Goal: Task Accomplishment & Management: Use online tool/utility

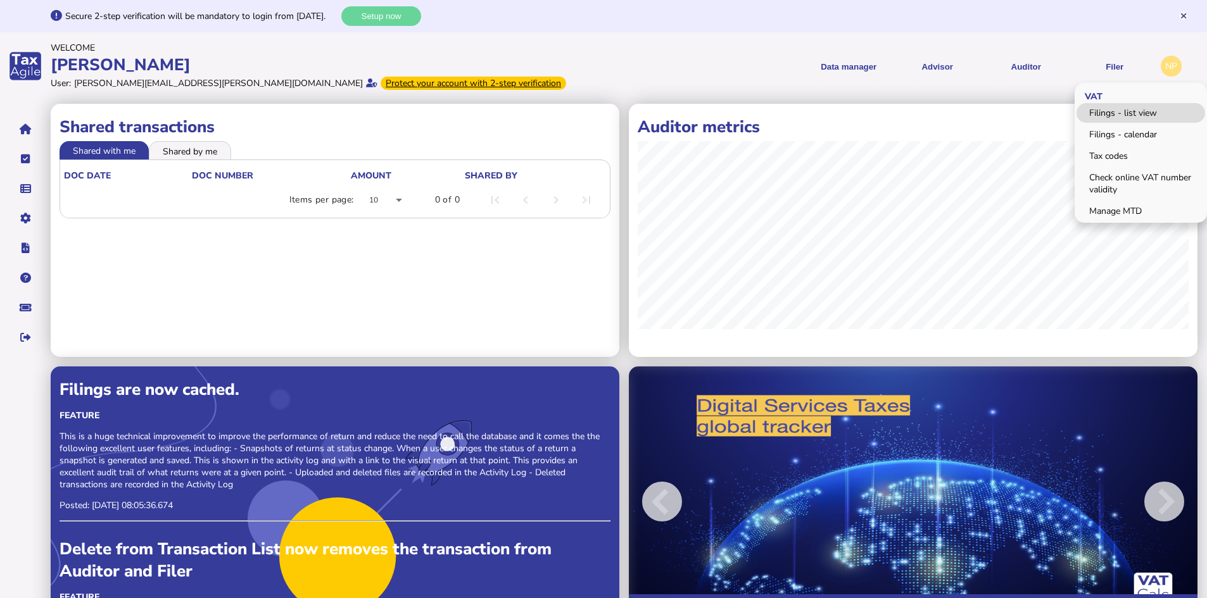
click at [1116, 114] on link "Filings - list view" at bounding box center [1141, 113] width 129 height 20
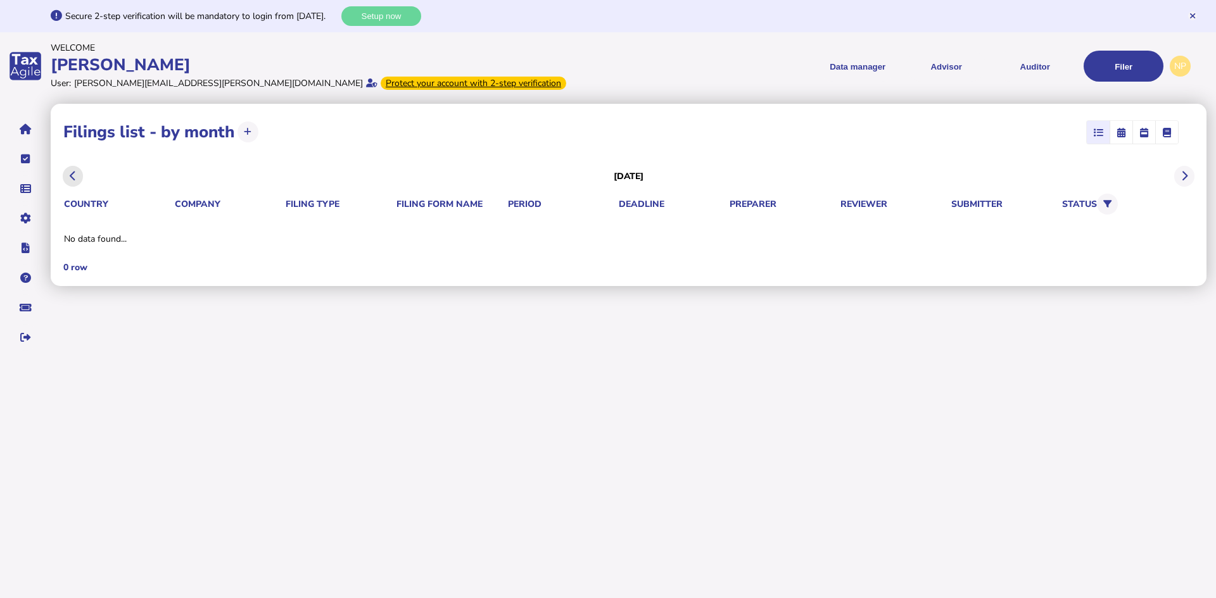
click at [73, 176] on icon at bounding box center [73, 176] width 6 height 1
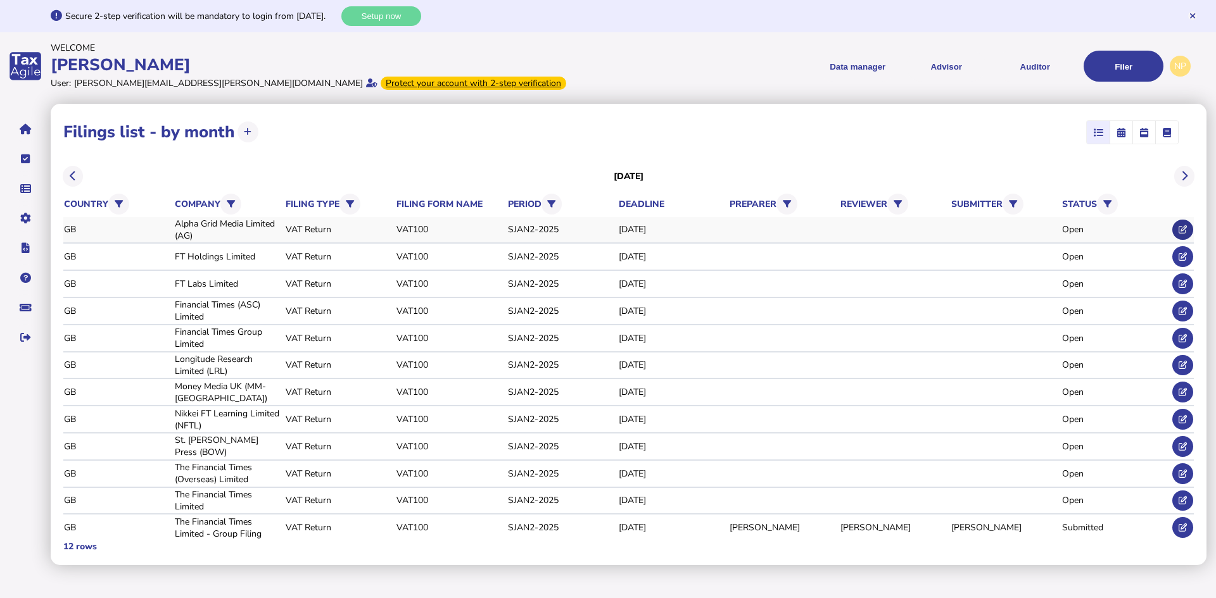
click at [1181, 229] on icon at bounding box center [1183, 229] width 8 height 8
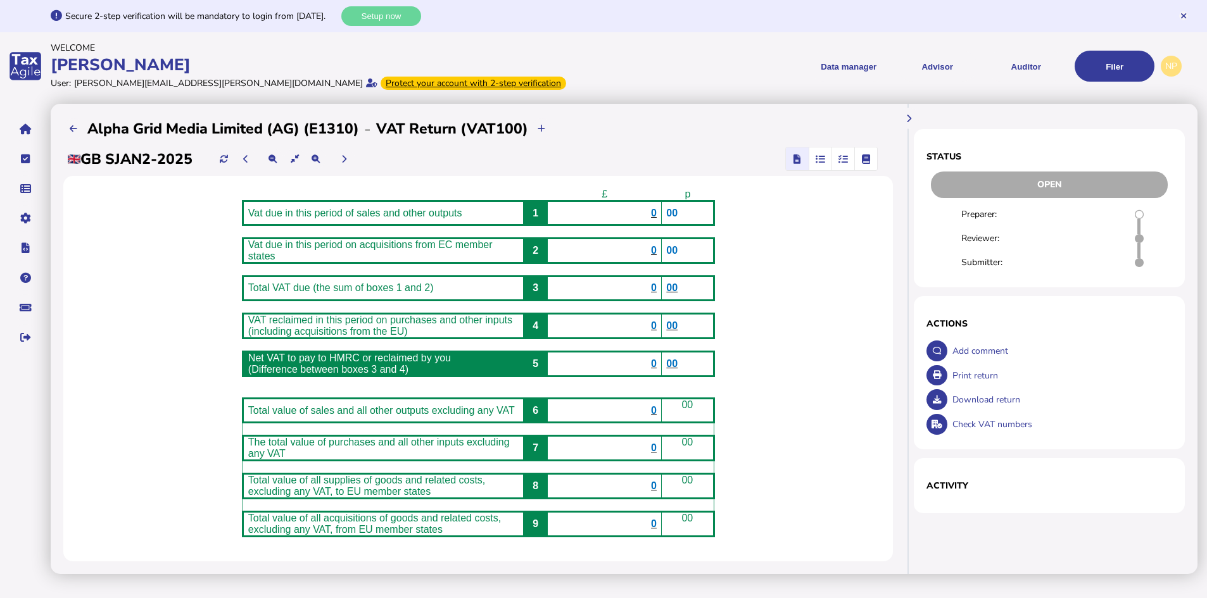
click at [843, 159] on icon "button" at bounding box center [843, 159] width 9 height 1
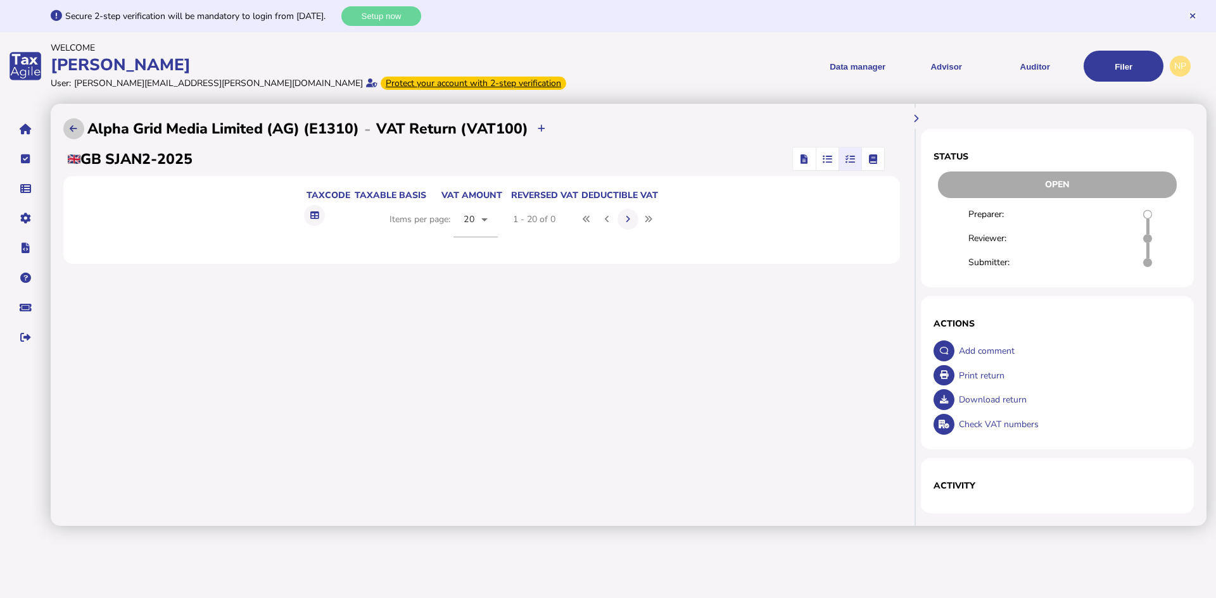
click at [78, 131] on button at bounding box center [73, 128] width 21 height 21
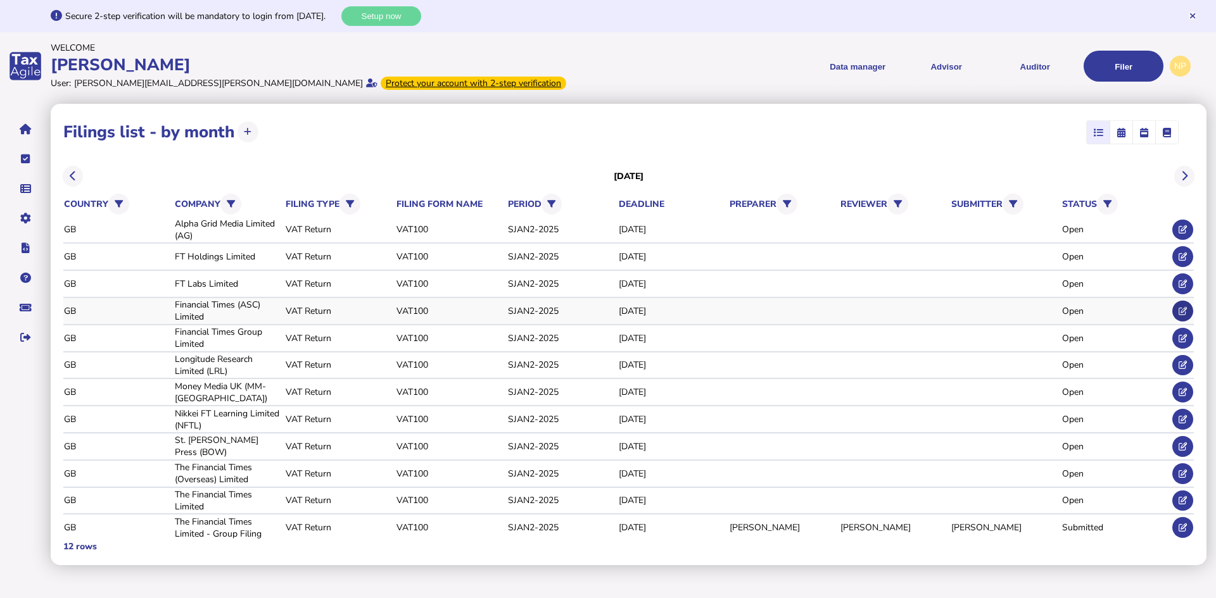
click at [1181, 308] on icon at bounding box center [1183, 311] width 8 height 8
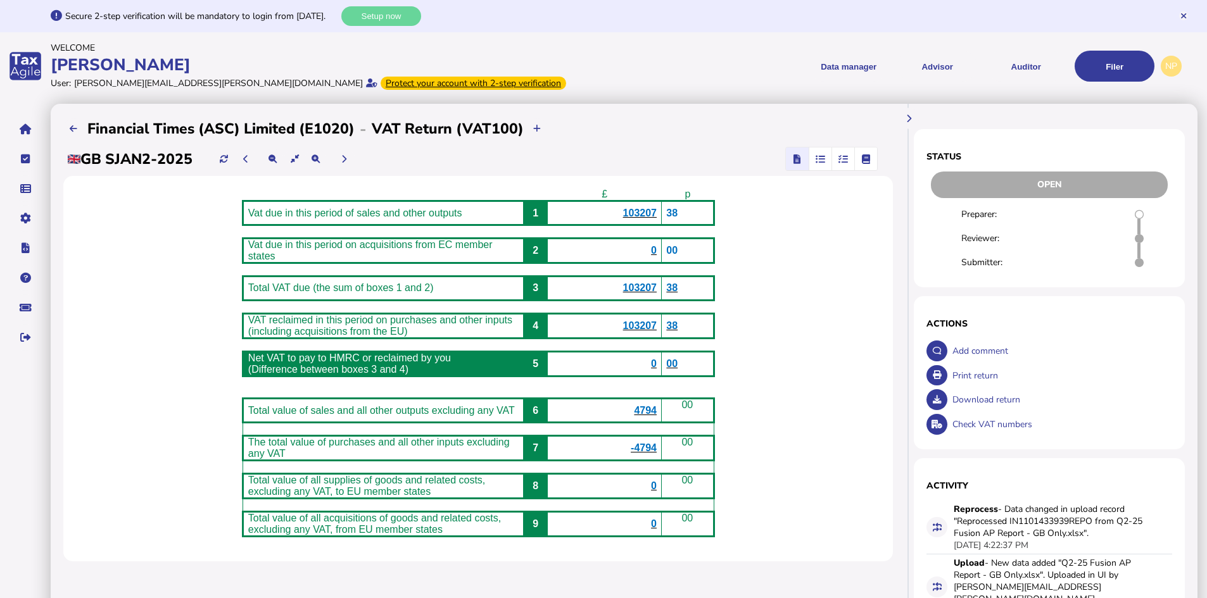
click at [845, 159] on icon "button" at bounding box center [843, 159] width 9 height 1
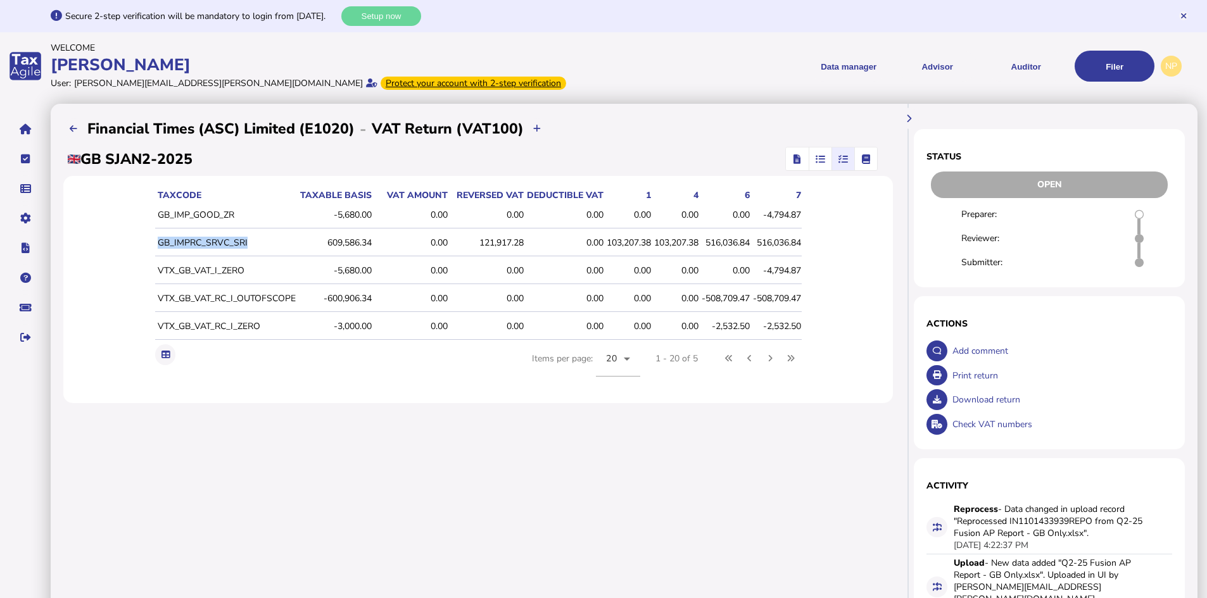
drag, startPoint x: 243, startPoint y: 241, endPoint x: 154, endPoint y: 251, distance: 89.2
click at [155, 251] on td "GB_IMPRC_SRVC_SRI" at bounding box center [225, 243] width 141 height 27
copy td "GB_IMPRC_SRVC_SRI"
click at [75, 131] on icon at bounding box center [74, 129] width 8 height 8
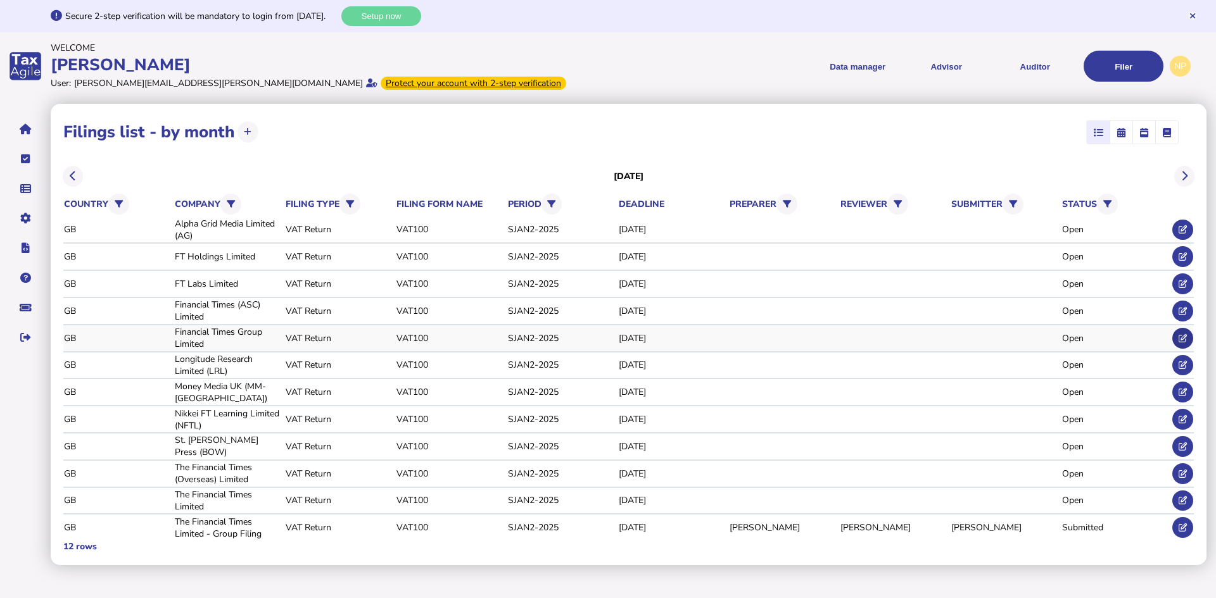
click at [1184, 338] on icon at bounding box center [1183, 338] width 8 height 8
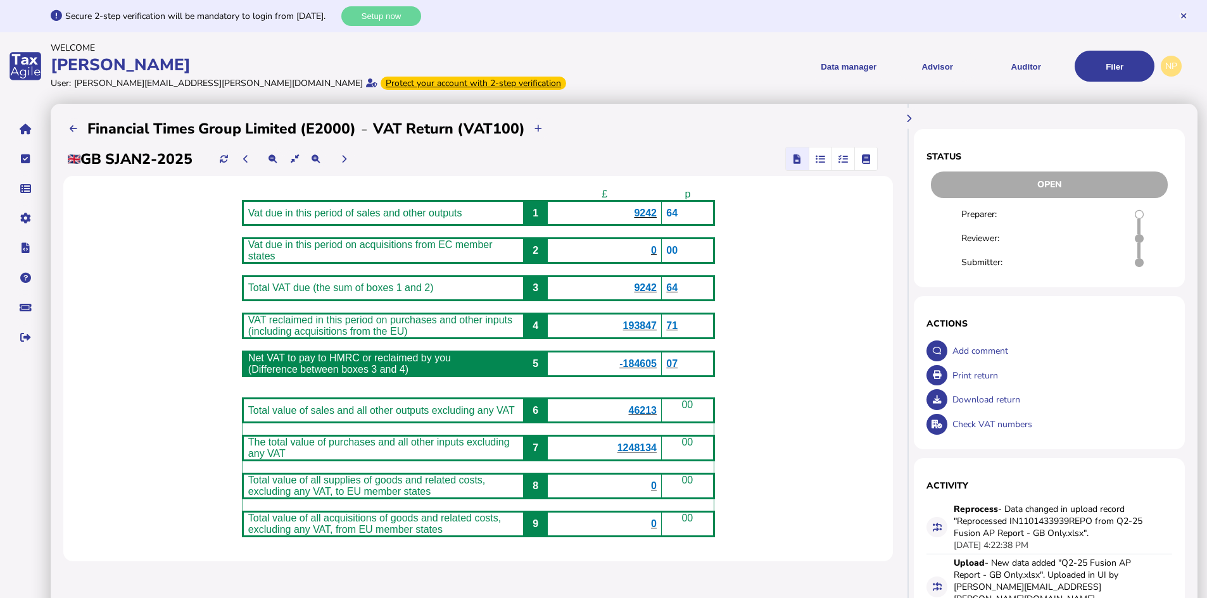
click at [845, 159] on icon "button" at bounding box center [843, 159] width 9 height 1
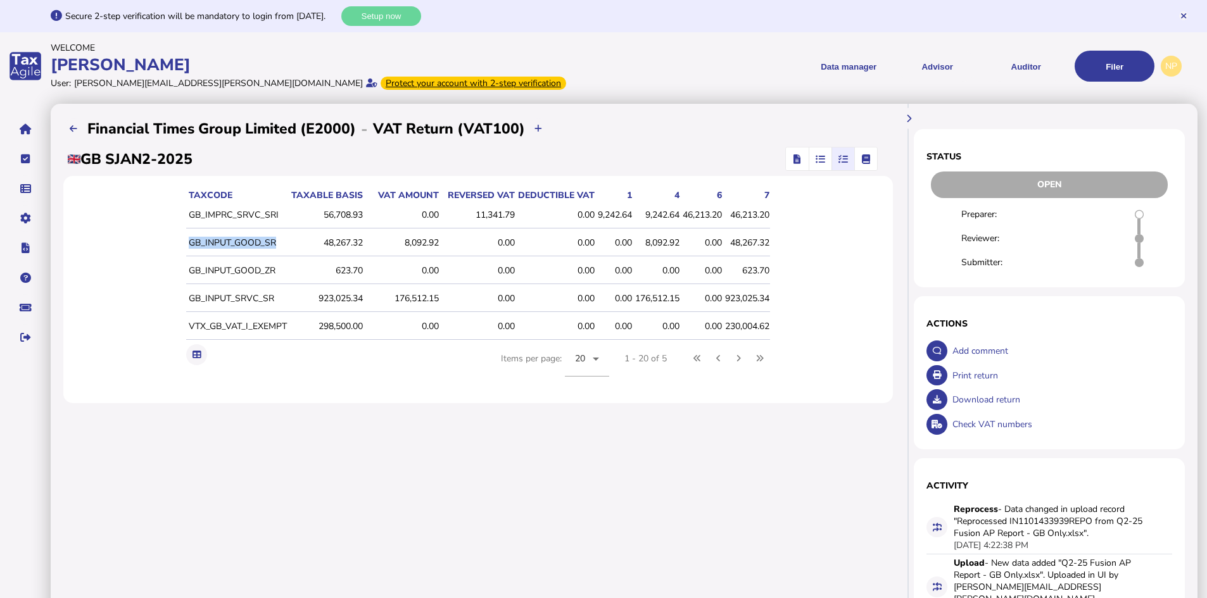
drag, startPoint x: 272, startPoint y: 243, endPoint x: 185, endPoint y: 240, distance: 87.4
click at [186, 240] on td "GB_INPUT_GOOD_SR" at bounding box center [236, 243] width 101 height 27
copy td "GB_INPUT_GOOD_SR"
drag, startPoint x: 678, startPoint y: 240, endPoint x: 642, endPoint y: 244, distance: 35.7
click at [642, 244] on div "8,092.92" at bounding box center [657, 243] width 44 height 12
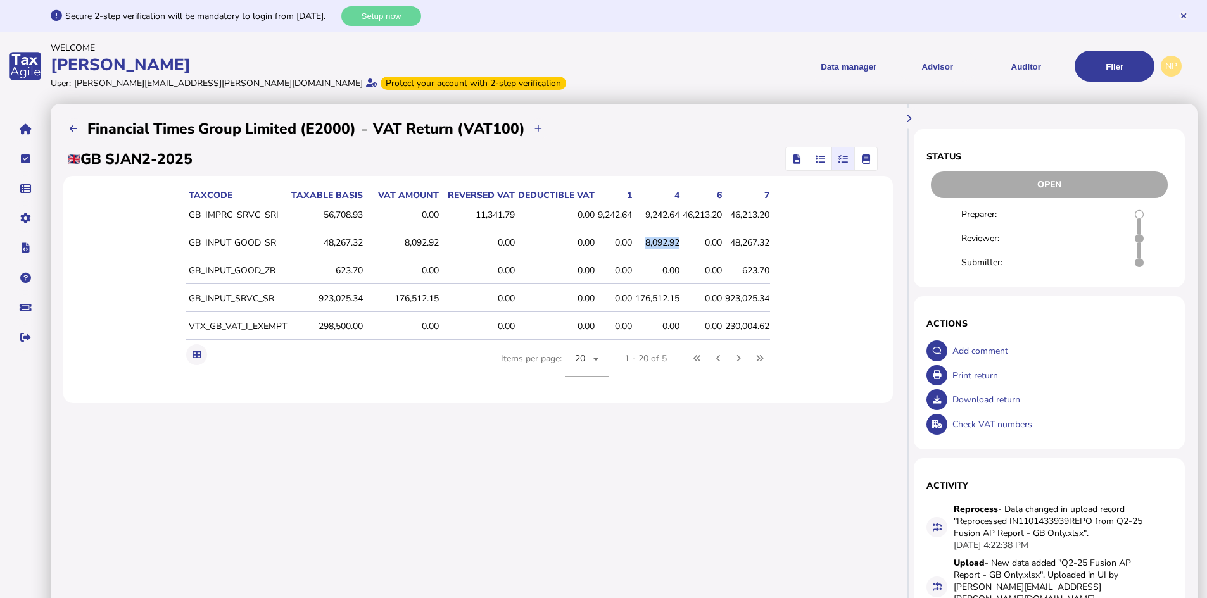
copy div "8,092.92"
drag, startPoint x: 270, startPoint y: 298, endPoint x: 186, endPoint y: 305, distance: 85.2
click at [186, 305] on td "GB_INPUT_SRVC_SR" at bounding box center [236, 299] width 101 height 27
copy td "GB_INPUT_SRVC_SR"
drag, startPoint x: 678, startPoint y: 298, endPoint x: 635, endPoint y: 300, distance: 43.1
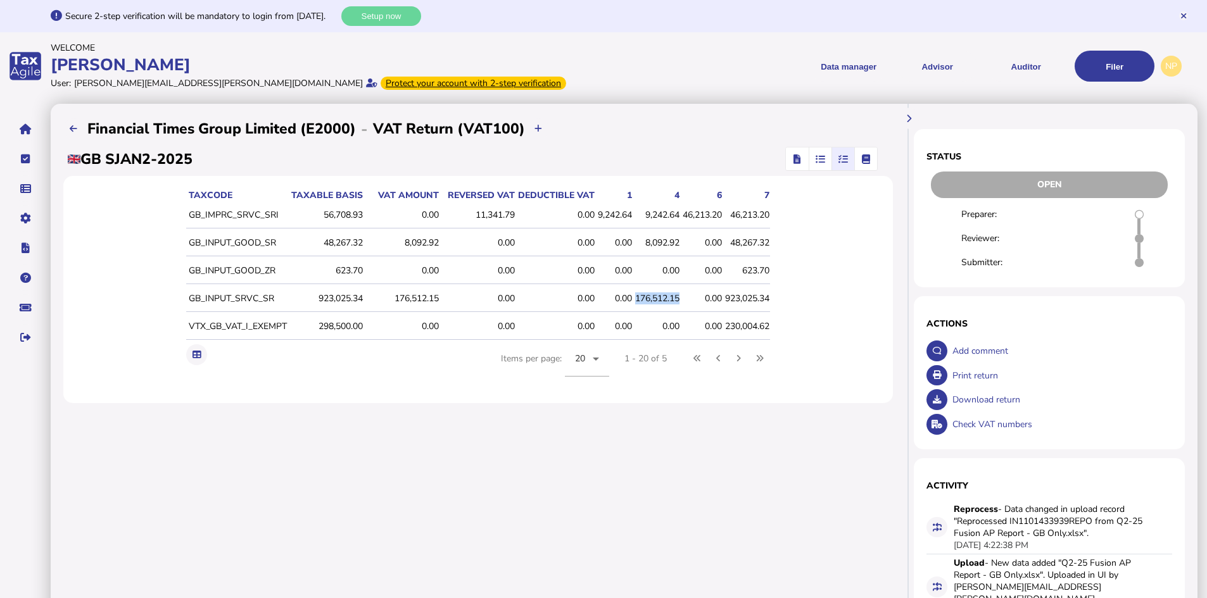
click at [635, 300] on div "176,512.15" at bounding box center [657, 299] width 44 height 12
copy div "176,512.15"
click at [75, 130] on icon at bounding box center [74, 129] width 8 height 8
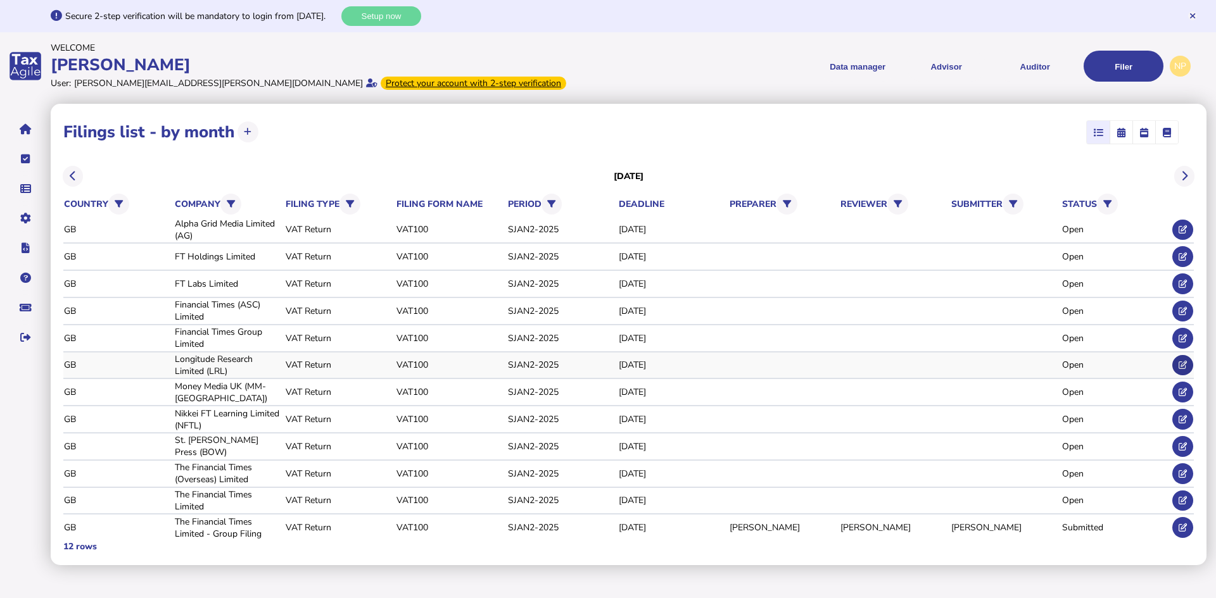
click at [1180, 362] on icon at bounding box center [1183, 365] width 8 height 8
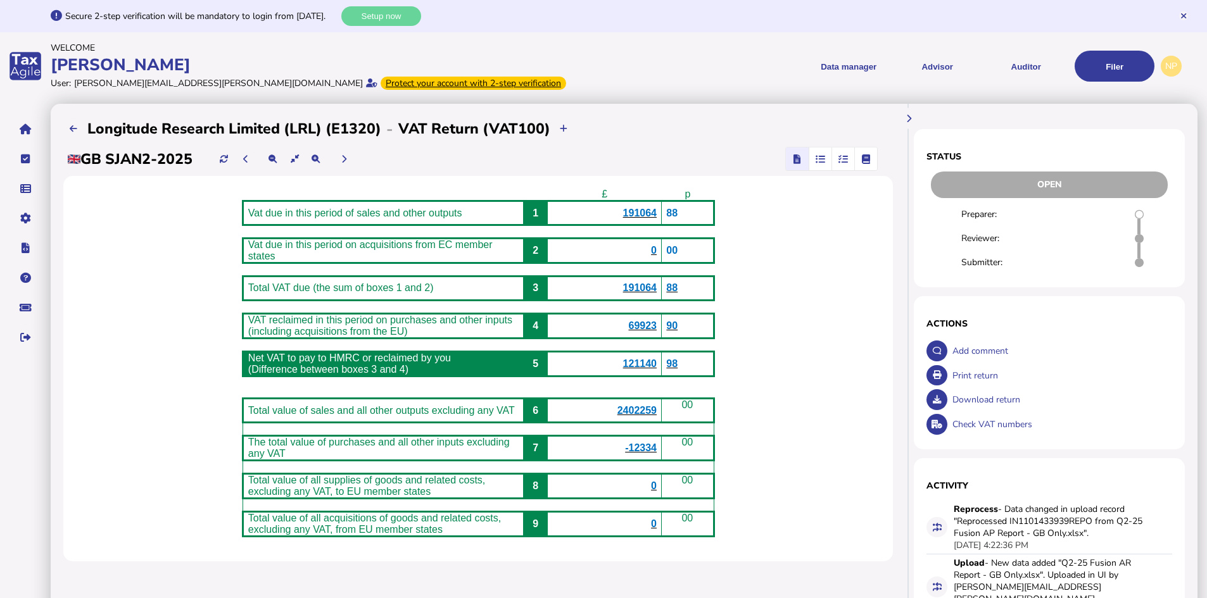
click at [846, 160] on icon "button" at bounding box center [843, 159] width 9 height 1
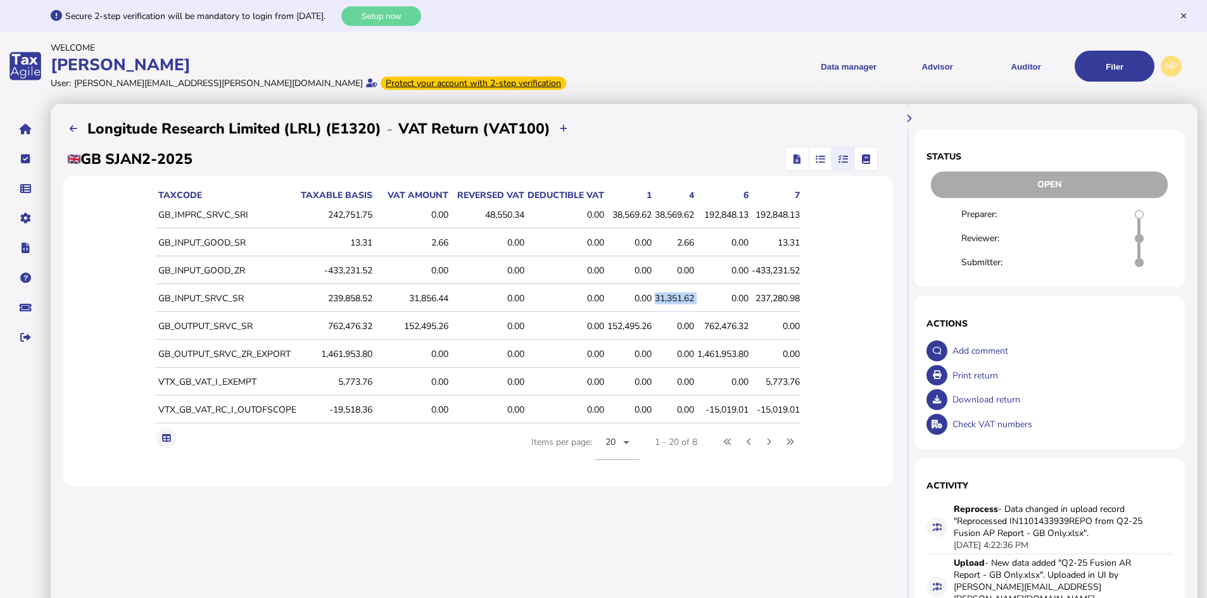
drag, startPoint x: 695, startPoint y: 298, endPoint x: 652, endPoint y: 302, distance: 43.2
click at [652, 302] on tr "GB_INPUT_SRVC_SR 239,858.52 31,856.44 0.00 0.00 0.00 31,351.62 0.00 237,280.98" at bounding box center [478, 299] width 645 height 27
copy div "31,351.62"
drag, startPoint x: 693, startPoint y: 241, endPoint x: 676, endPoint y: 241, distance: 17.1
click at [676, 241] on div "2.66" at bounding box center [674, 243] width 39 height 12
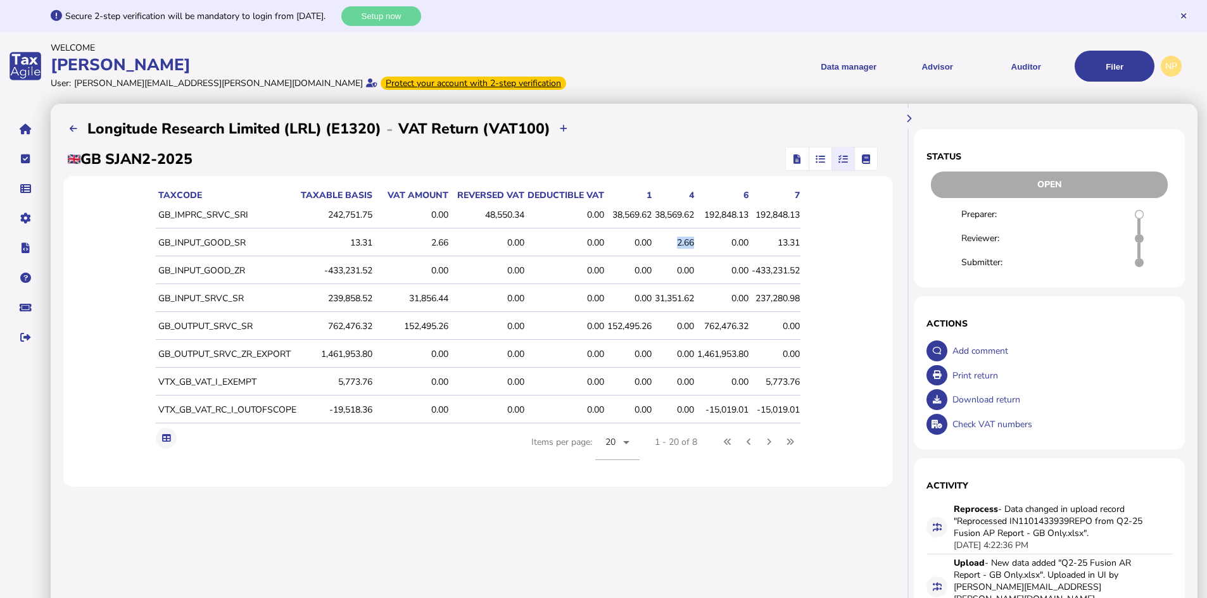
copy div "2.66"
click at [72, 129] on icon at bounding box center [74, 129] width 8 height 8
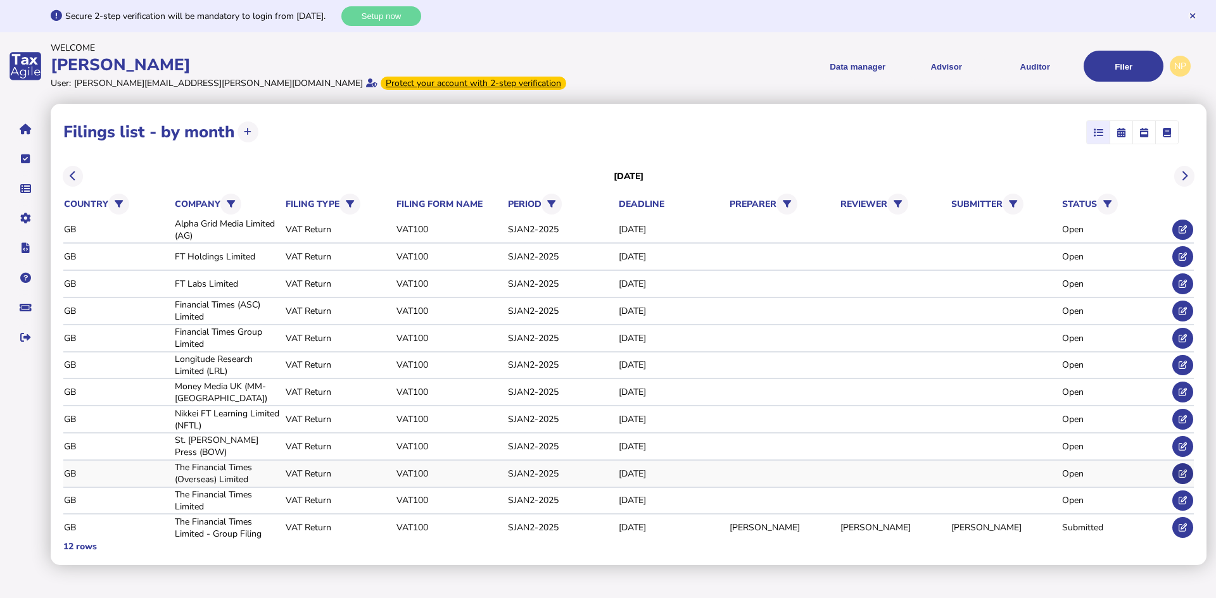
click at [1181, 474] on icon at bounding box center [1183, 474] width 8 height 8
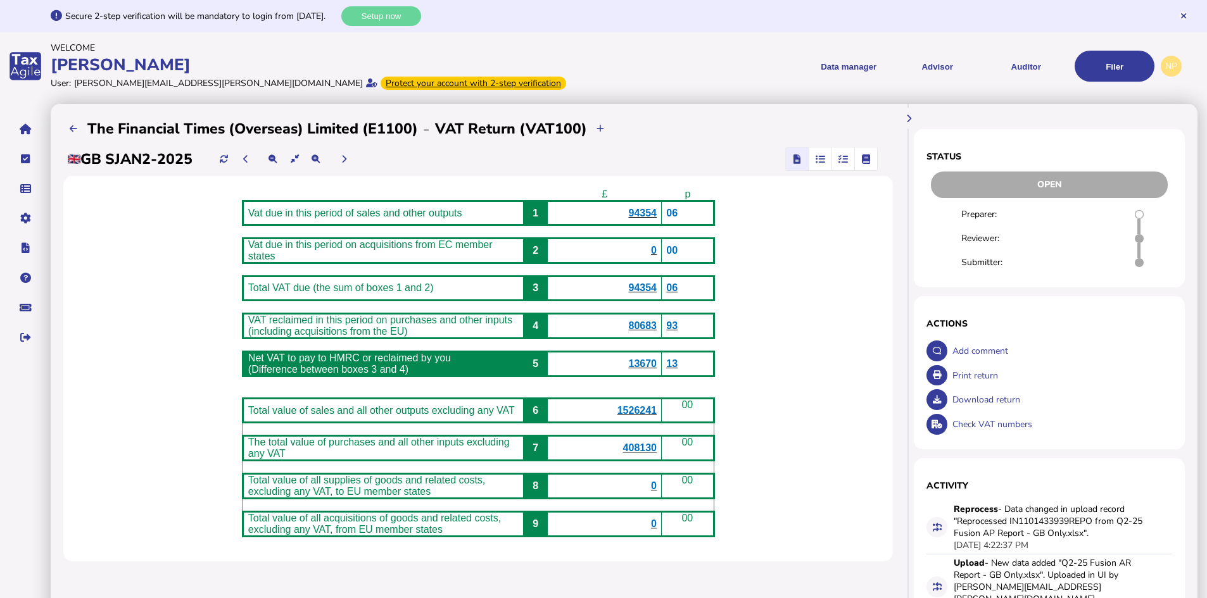
click at [845, 159] on icon "button" at bounding box center [843, 159] width 9 height 1
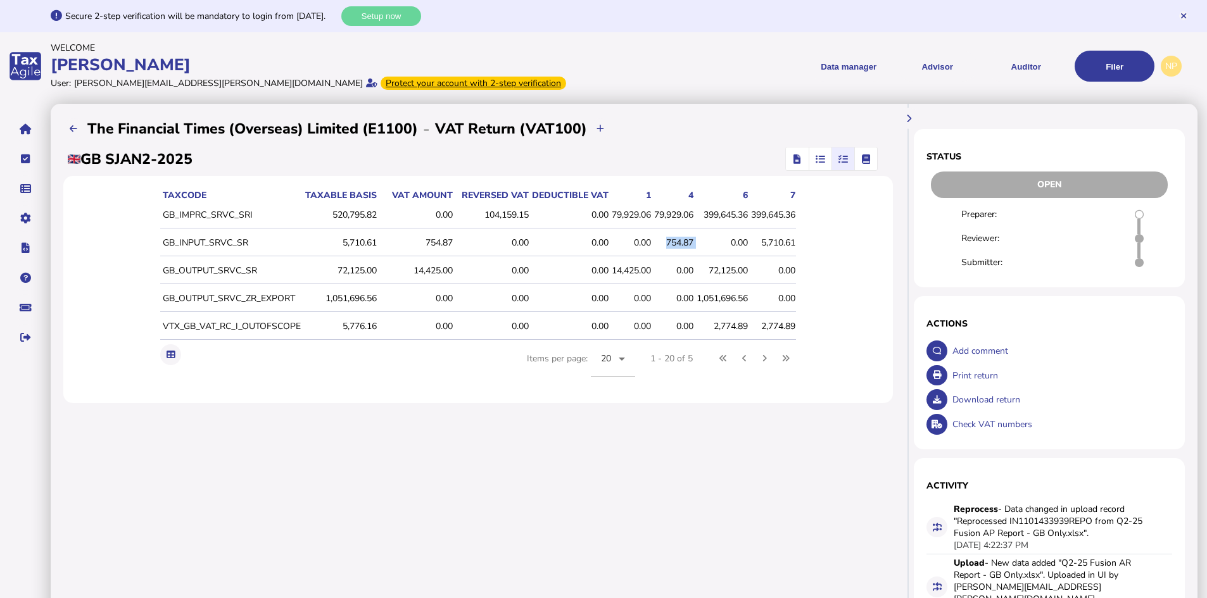
drag, startPoint x: 696, startPoint y: 243, endPoint x: 665, endPoint y: 246, distance: 31.2
click at [665, 246] on tr "GB_INPUT_SRVC_SR 5,710.61 754.87 0.00 0.00 0.00 754.87 0.00 5,710.61" at bounding box center [478, 243] width 636 height 27
copy div "754.87"
click at [72, 125] on icon at bounding box center [74, 129] width 8 height 8
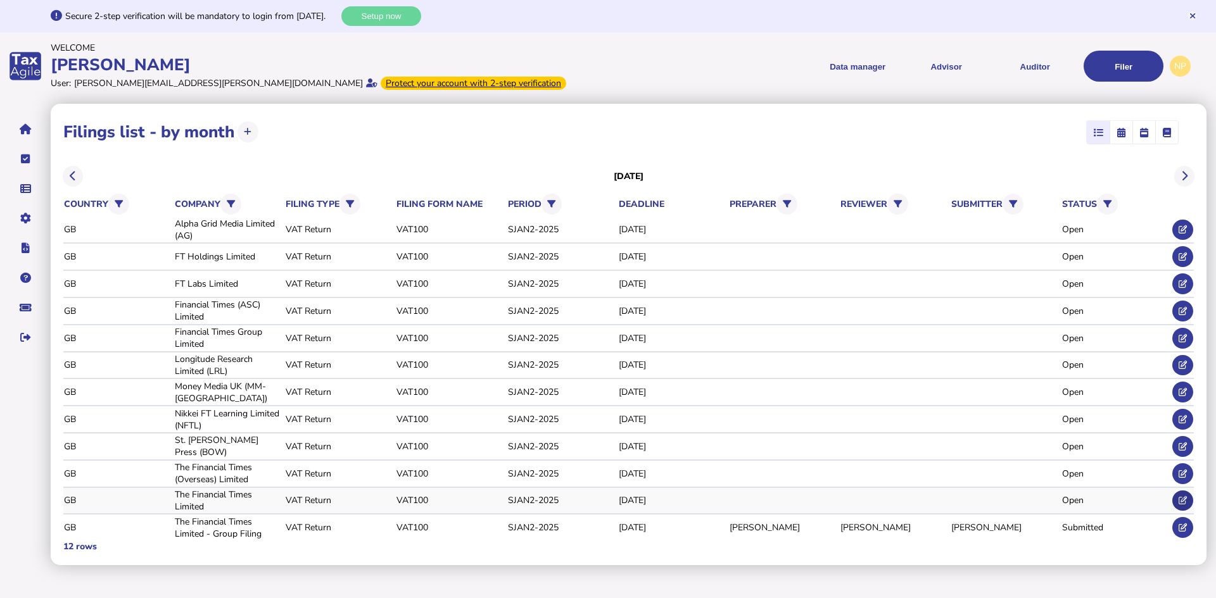
click at [1186, 500] on icon at bounding box center [1183, 501] width 8 height 8
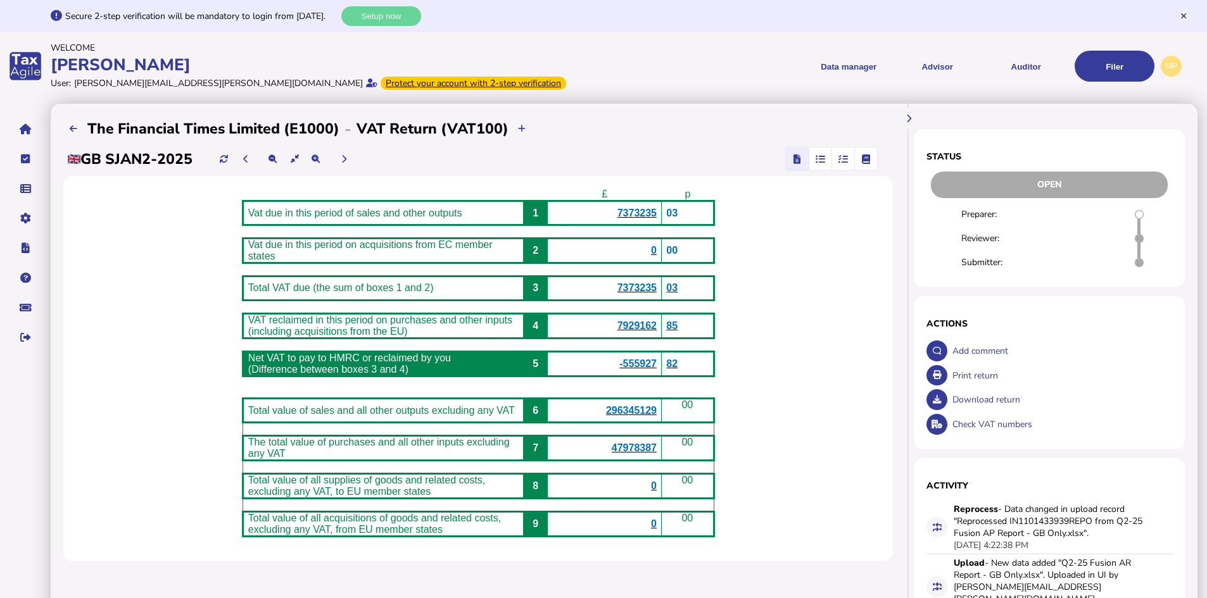
click at [844, 160] on icon "button" at bounding box center [843, 159] width 9 height 1
click at [843, 159] on icon "button" at bounding box center [843, 159] width 9 height 1
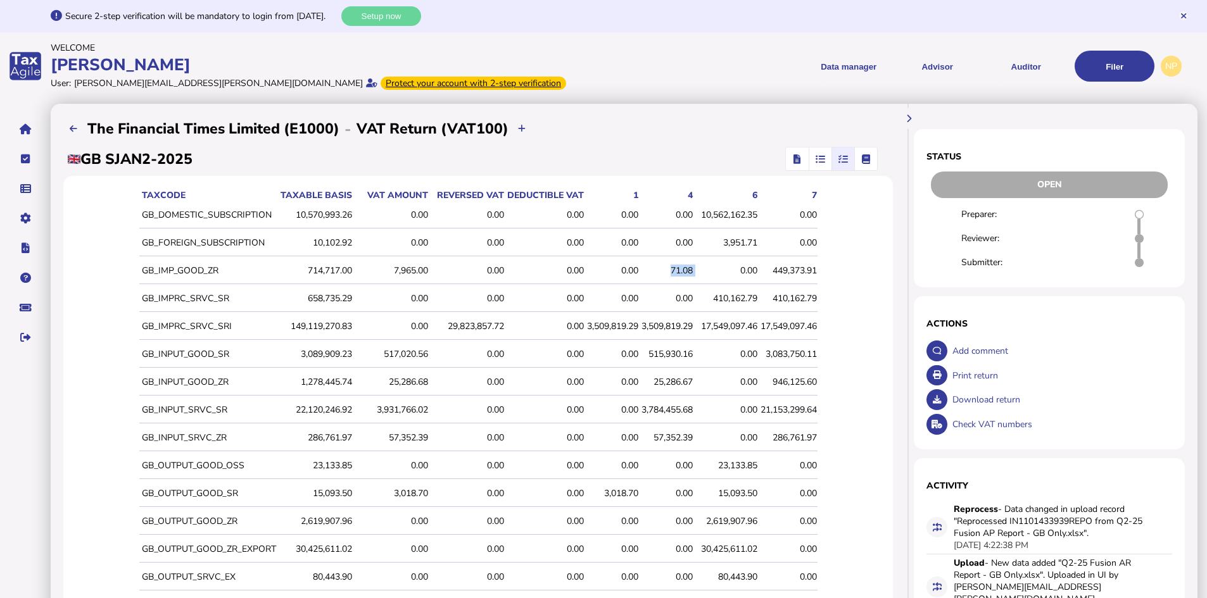
drag, startPoint x: 698, startPoint y: 271, endPoint x: 668, endPoint y: 275, distance: 30.0
click at [668, 275] on tr "GB_IMP_GOOD_ZR 714,717.00 7,965.00 0.00 0.00 0.00 71.08 0.00 449,373.91" at bounding box center [478, 271] width 678 height 27
drag, startPoint x: 216, startPoint y: 272, endPoint x: 132, endPoint y: 274, distance: 83.6
click at [139, 274] on td "GB_IMP_GOOD_ZR" at bounding box center [207, 271] width 137 height 27
copy td "GB_IMP_GOOD_ZR"
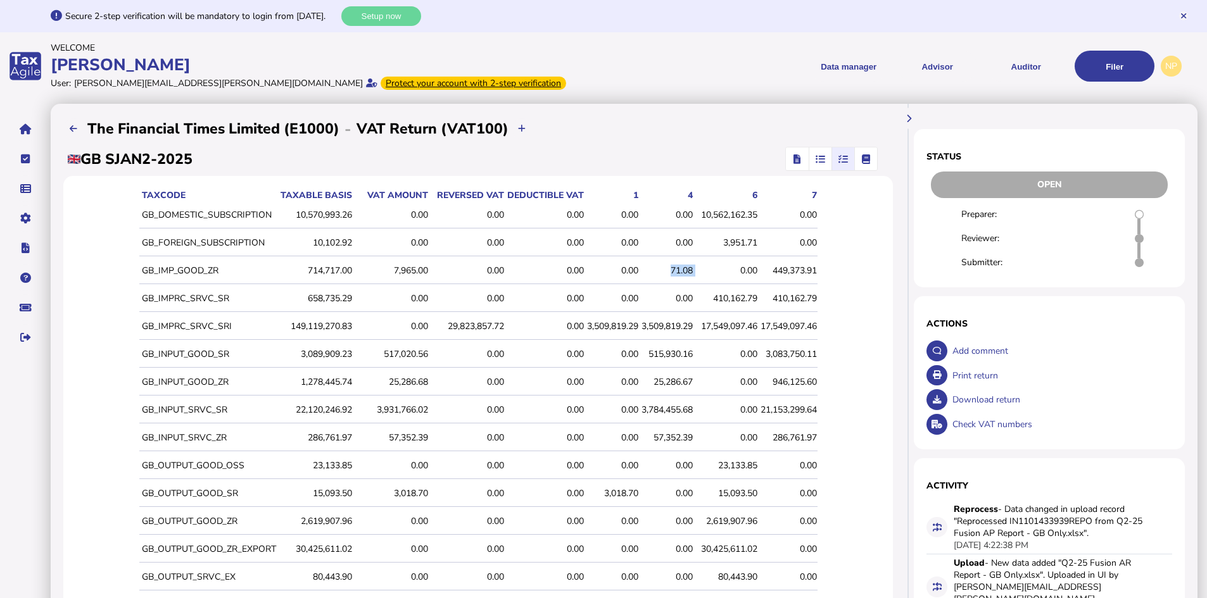
drag, startPoint x: 696, startPoint y: 270, endPoint x: 668, endPoint y: 269, distance: 28.5
click at [668, 269] on tr "GB_IMP_GOOD_ZR 714,717.00 7,965.00 0.00 0.00 0.00 71.08 0.00 449,373.91" at bounding box center [478, 271] width 678 height 27
copy div "71.08"
drag, startPoint x: 695, startPoint y: 355, endPoint x: 647, endPoint y: 362, distance: 48.5
click at [647, 362] on tr "GB_INPUT_GOOD_SR 3,089,909.23 517,020.56 0.00 0.00 0.00 515,930.16 0.00 3,083,7…" at bounding box center [478, 354] width 678 height 27
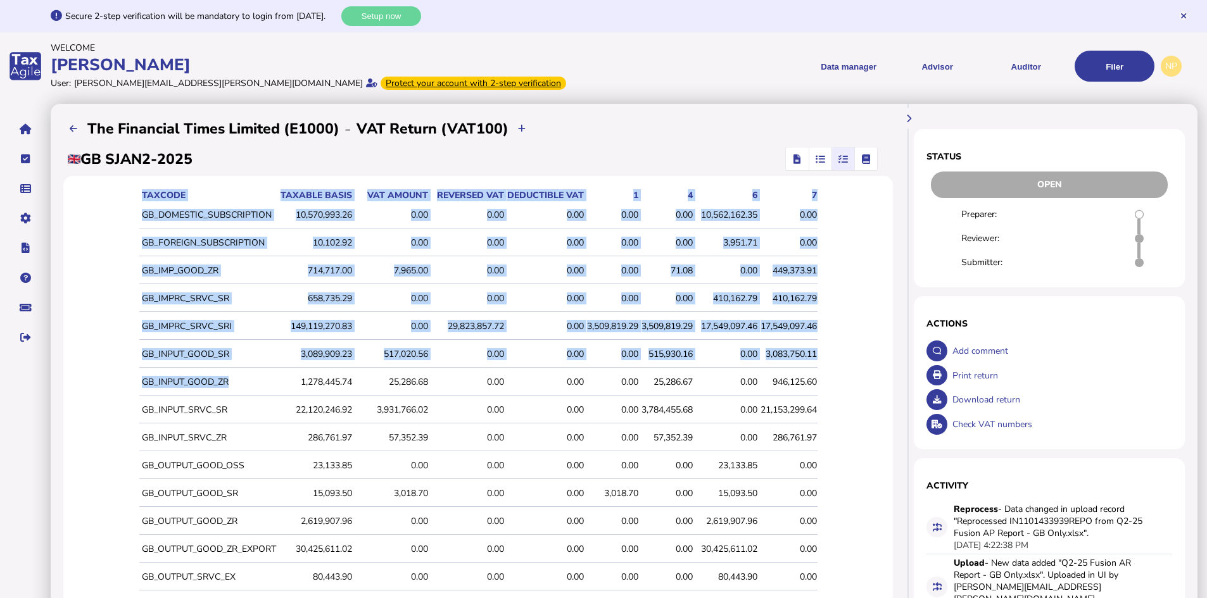
drag, startPoint x: 230, startPoint y: 381, endPoint x: 130, endPoint y: 381, distance: 100.1
click at [130, 381] on div "taxCode Taxable basis VAT amount Reversed VAT Deductible VAT 1 4 6 7 GB_DOMESTI…" at bounding box center [478, 498] width 830 height 645
click at [188, 376] on td "GB_INPUT_GOOD_ZR" at bounding box center [207, 382] width 137 height 27
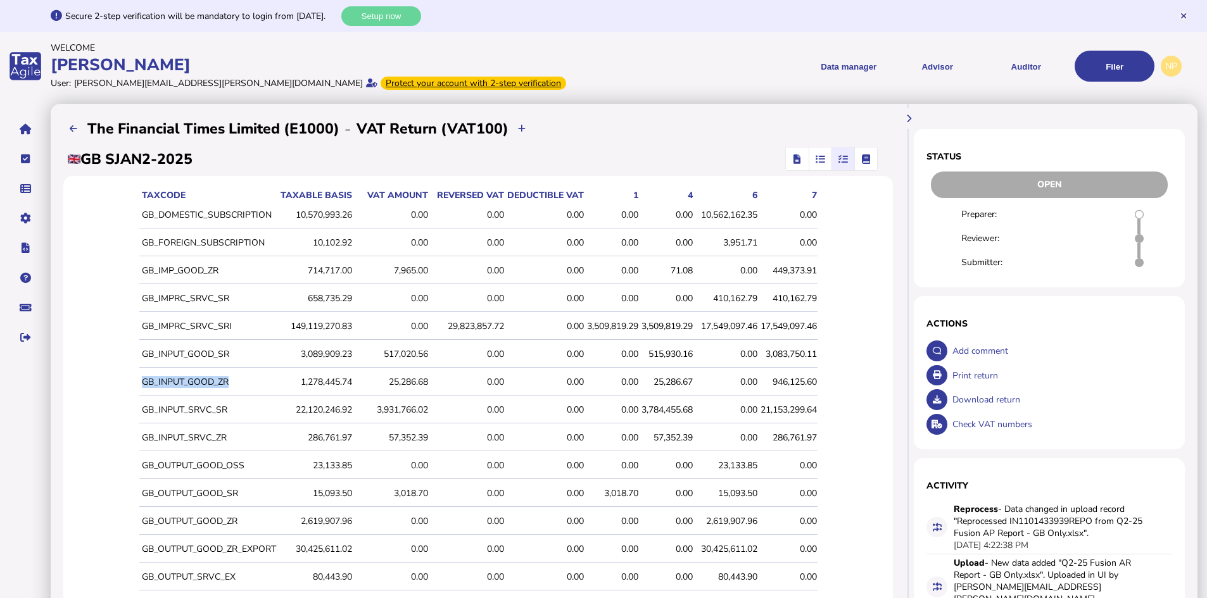
drag, startPoint x: 225, startPoint y: 384, endPoint x: 134, endPoint y: 386, distance: 91.2
click at [139, 386] on td "GB_INPUT_GOOD_ZR" at bounding box center [207, 382] width 137 height 27
drag, startPoint x: 692, startPoint y: 381, endPoint x: 652, endPoint y: 384, distance: 40.0
click at [652, 384] on div "25,286.67" at bounding box center [667, 382] width 51 height 12
drag, startPoint x: 695, startPoint y: 412, endPoint x: 640, endPoint y: 417, distance: 55.3
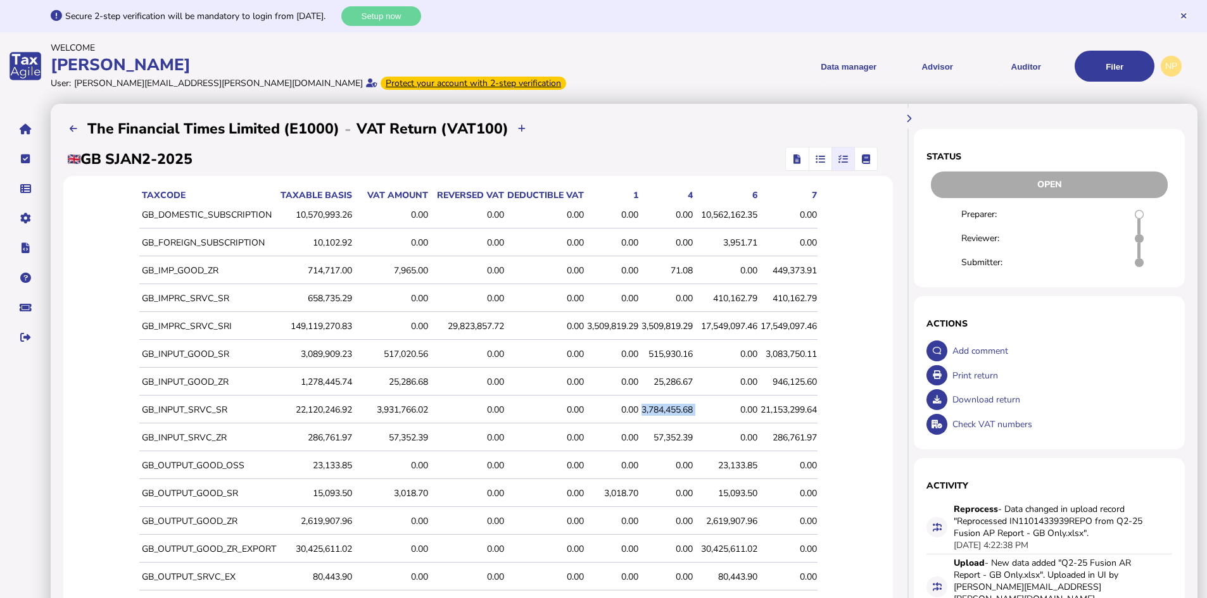
click at [640, 417] on tr "GB_INPUT_SRVC_SR 22,120,246.92 3,931,766.02 0.00 0.00 0.00 3,784,455.68 0.00 21…" at bounding box center [478, 410] width 678 height 27
drag, startPoint x: 222, startPoint y: 438, endPoint x: 134, endPoint y: 436, distance: 88.0
click at [139, 436] on td "GB_INPUT_SRVC_ZR" at bounding box center [207, 438] width 137 height 27
drag, startPoint x: 695, startPoint y: 438, endPoint x: 651, endPoint y: 438, distance: 43.7
click at [651, 438] on tr "GB_INPUT_SRVC_ZR 286,761.97 57,352.39 0.00 0.00 0.00 57,352.39 0.00 286,761.97" at bounding box center [478, 438] width 678 height 27
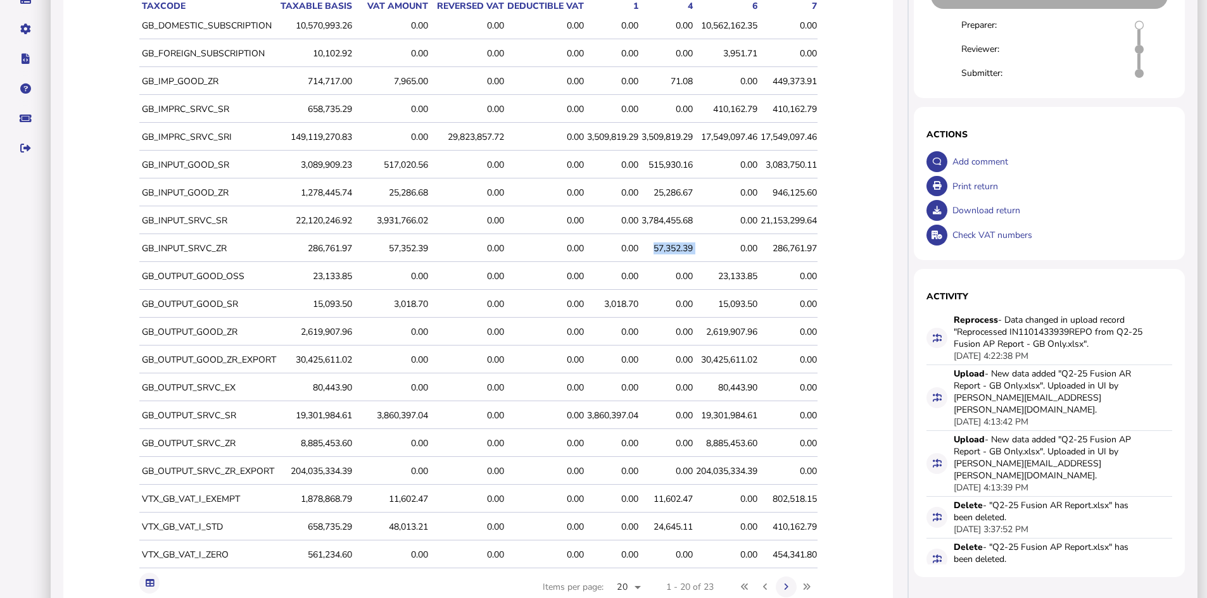
scroll to position [248, 0]
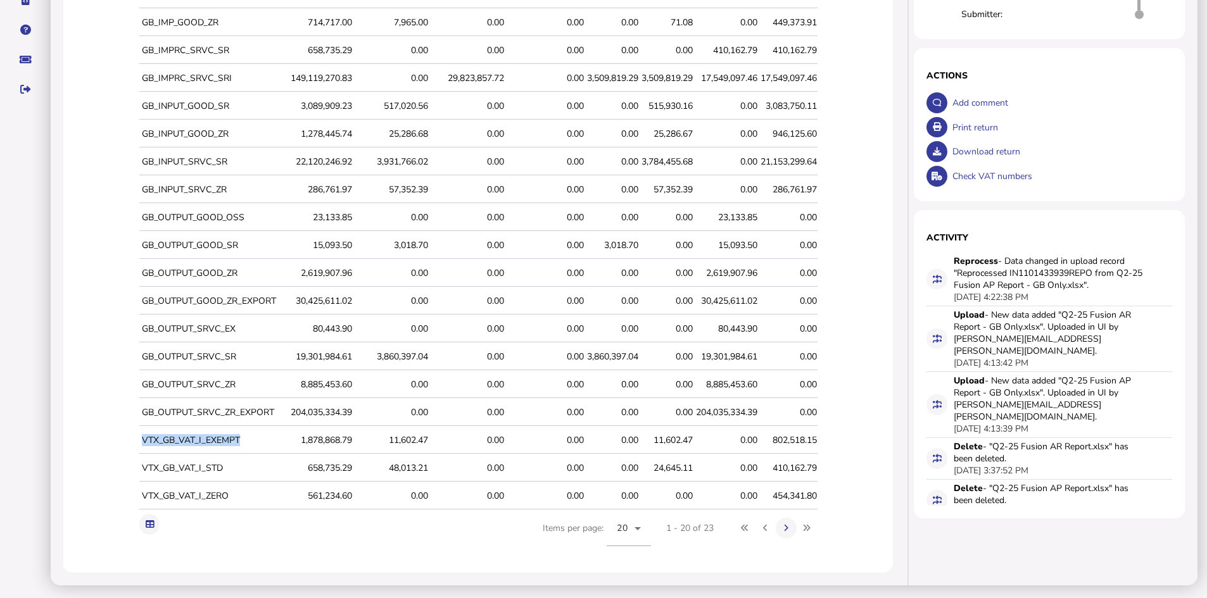
drag, startPoint x: 232, startPoint y: 438, endPoint x: 132, endPoint y: 436, distance: 100.1
click at [139, 436] on td "VTX_GB_VAT_I_EXEMPT" at bounding box center [207, 440] width 137 height 27
drag, startPoint x: 695, startPoint y: 442, endPoint x: 647, endPoint y: 443, distance: 48.1
click at [647, 443] on tr "VTX_GB_VAT_I_EXEMPT 1,878,868.79 11,602.47 0.00 0.00 0.00 11,602.47 0.00 802,51…" at bounding box center [478, 440] width 678 height 27
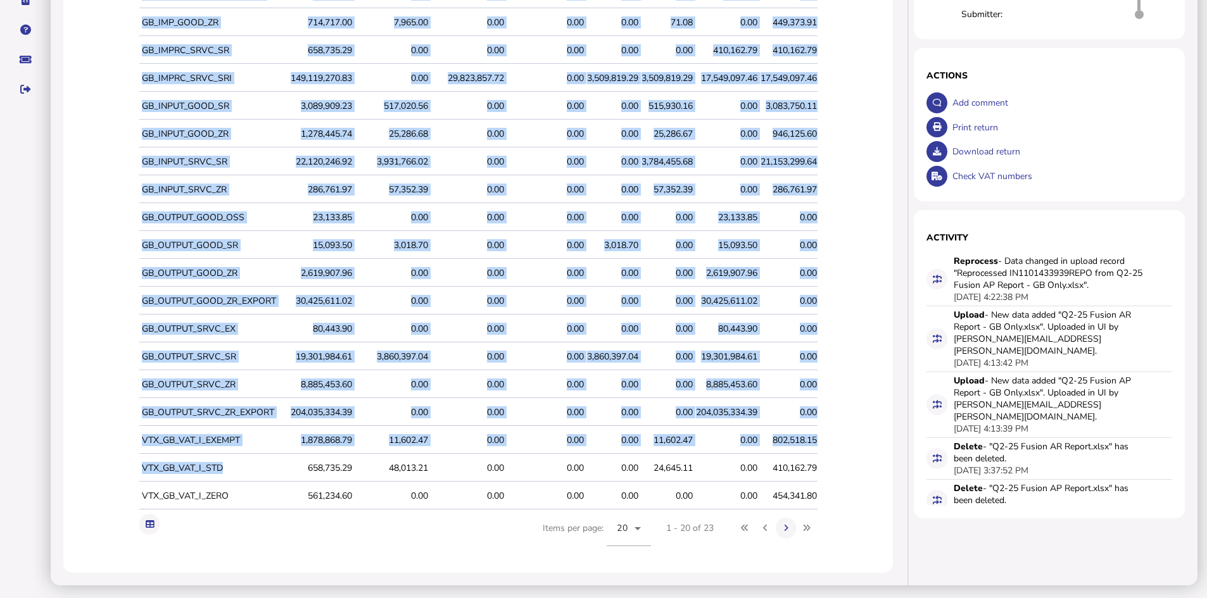
drag, startPoint x: 217, startPoint y: 471, endPoint x: 123, endPoint y: 469, distance: 93.8
click at [123, 469] on div "taxCode Taxable basis VAT amount Reversed VAT Deductible VAT 1 4 6 7 GB_DOMESTI…" at bounding box center [478, 250] width 830 height 645
click at [200, 465] on td "VTX_GB_VAT_I_STD" at bounding box center [207, 468] width 137 height 27
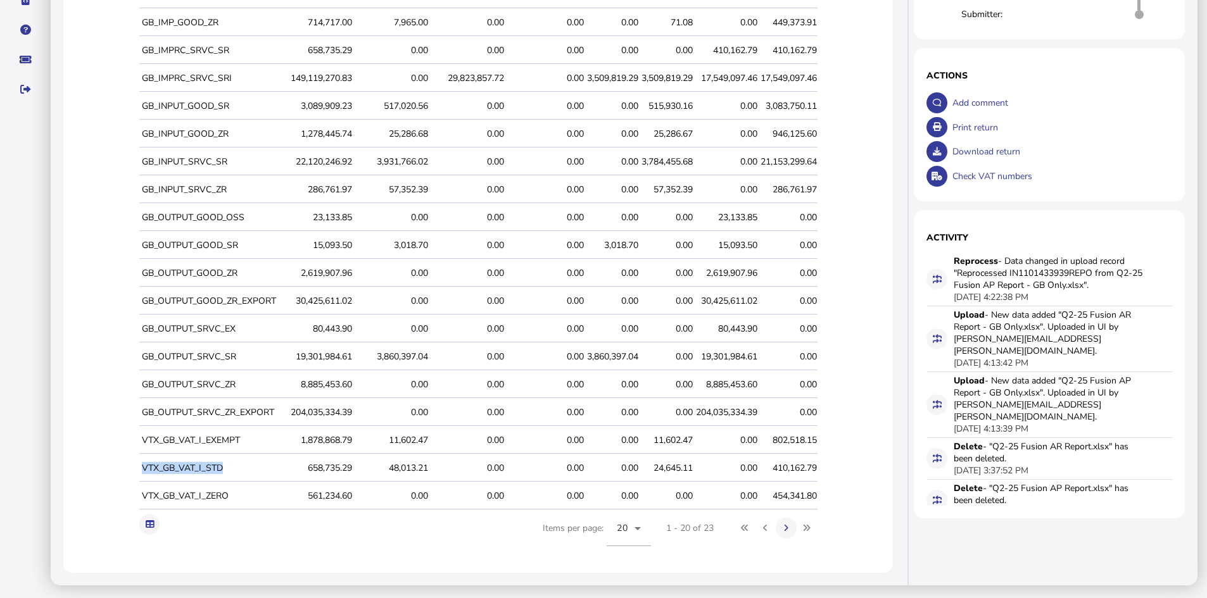
drag, startPoint x: 219, startPoint y: 471, endPoint x: 134, endPoint y: 467, distance: 85.6
click at [139, 468] on td "VTX_GB_VAT_I_STD" at bounding box center [207, 468] width 137 height 27
drag, startPoint x: 694, startPoint y: 467, endPoint x: 649, endPoint y: 470, distance: 45.7
click at [649, 470] on tr "VTX_GB_VAT_I_STD 658,735.29 48,013.21 0.00 0.00 0.00 24,645.11 0.00 410,162.79" at bounding box center [478, 468] width 678 height 27
click at [788, 529] on icon at bounding box center [786, 528] width 4 height 8
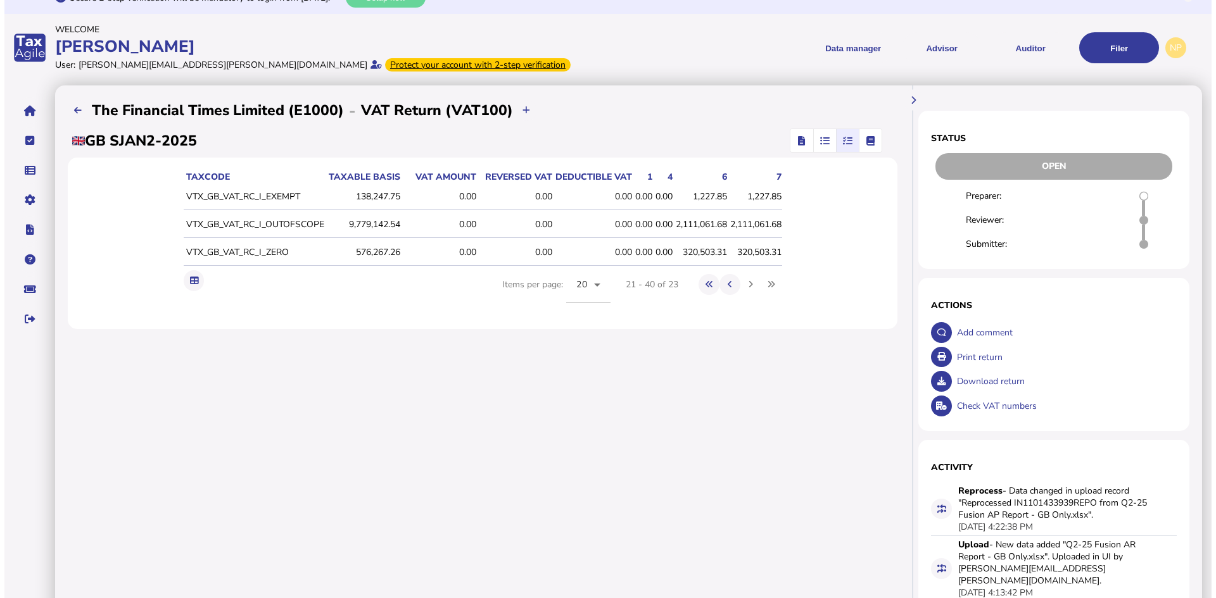
scroll to position [0, 0]
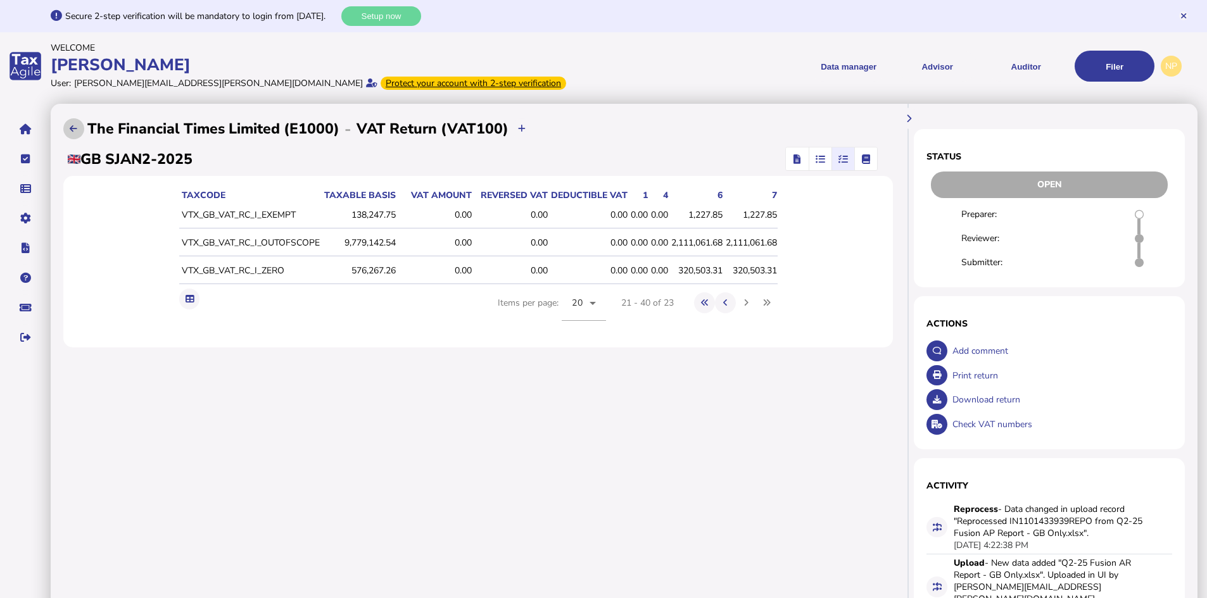
click at [76, 129] on icon at bounding box center [74, 129] width 8 height 8
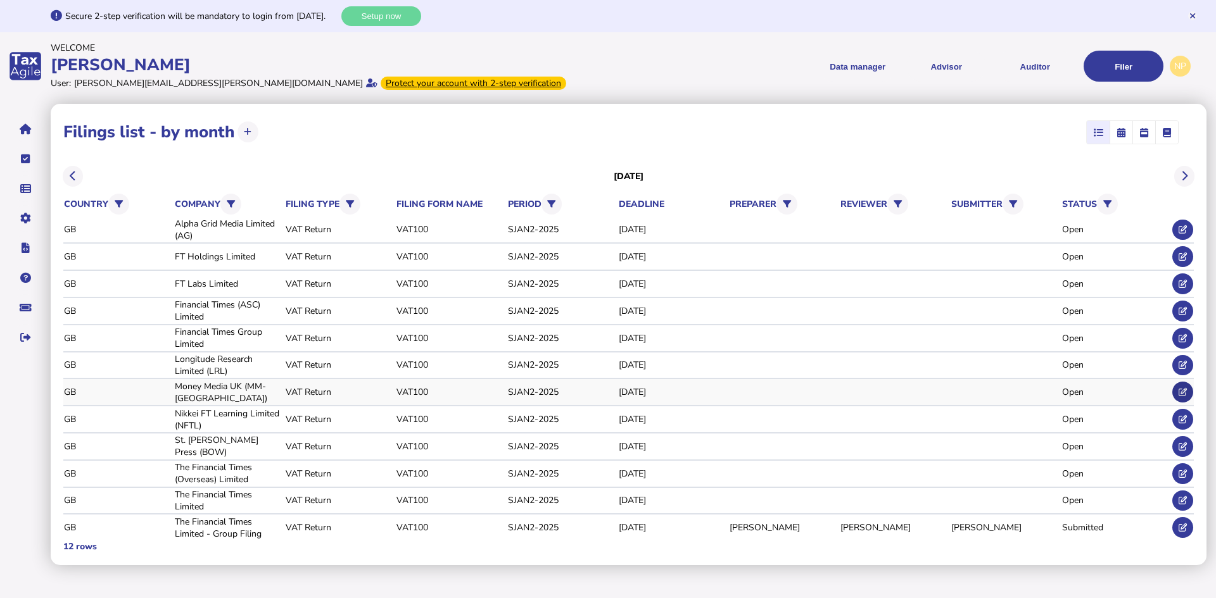
click at [1182, 393] on icon at bounding box center [1183, 392] width 8 height 8
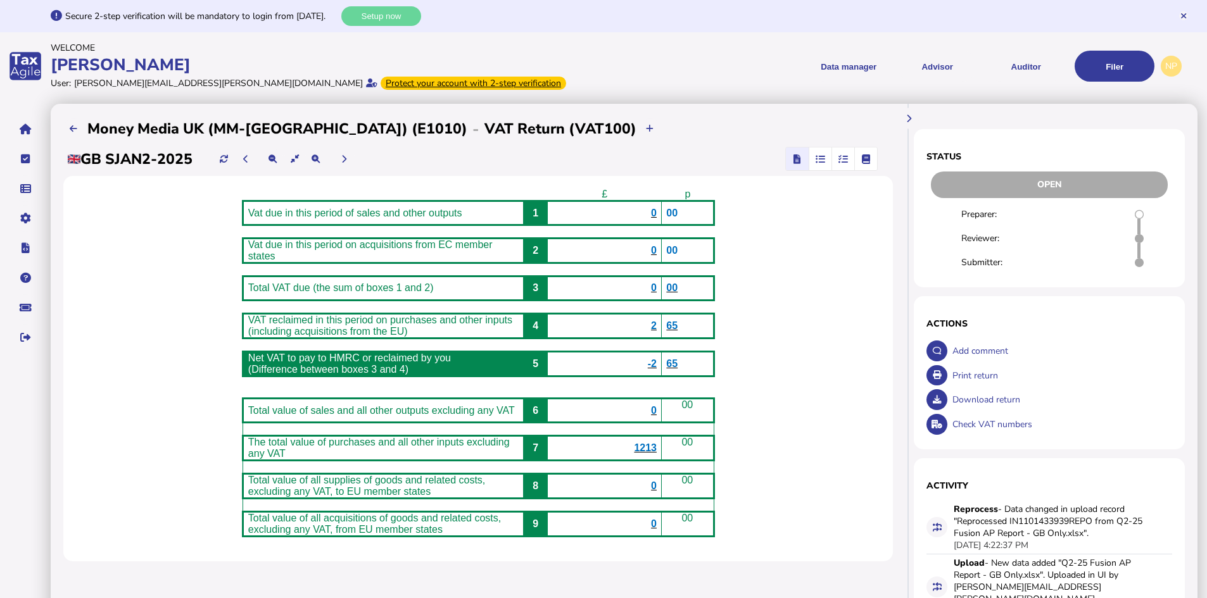
click at [839, 160] on icon "button" at bounding box center [843, 159] width 9 height 1
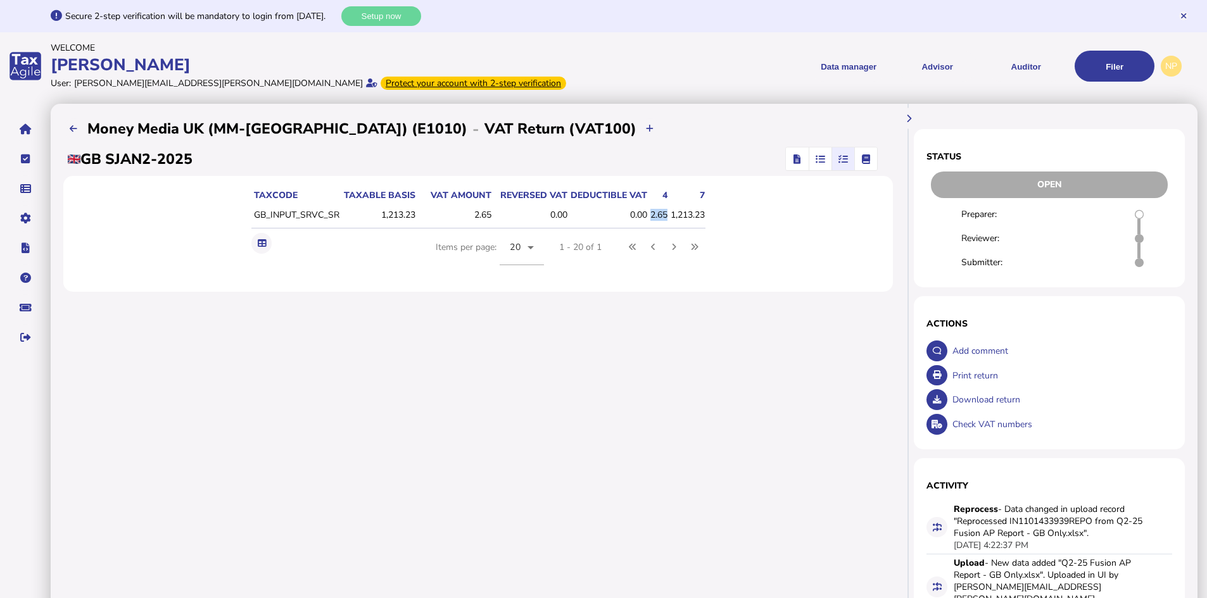
drag, startPoint x: 666, startPoint y: 212, endPoint x: 649, endPoint y: 212, distance: 17.1
click at [650, 212] on div "2.65" at bounding box center [658, 215] width 17 height 12
click at [77, 132] on icon at bounding box center [74, 129] width 8 height 8
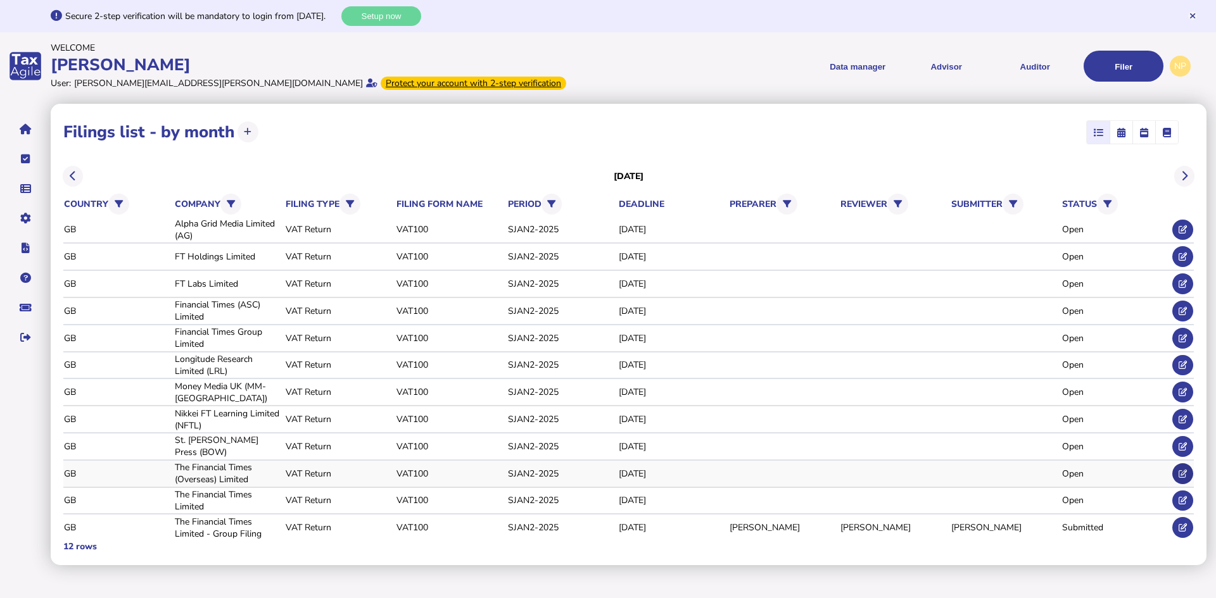
click at [1184, 476] on icon at bounding box center [1183, 474] width 8 height 8
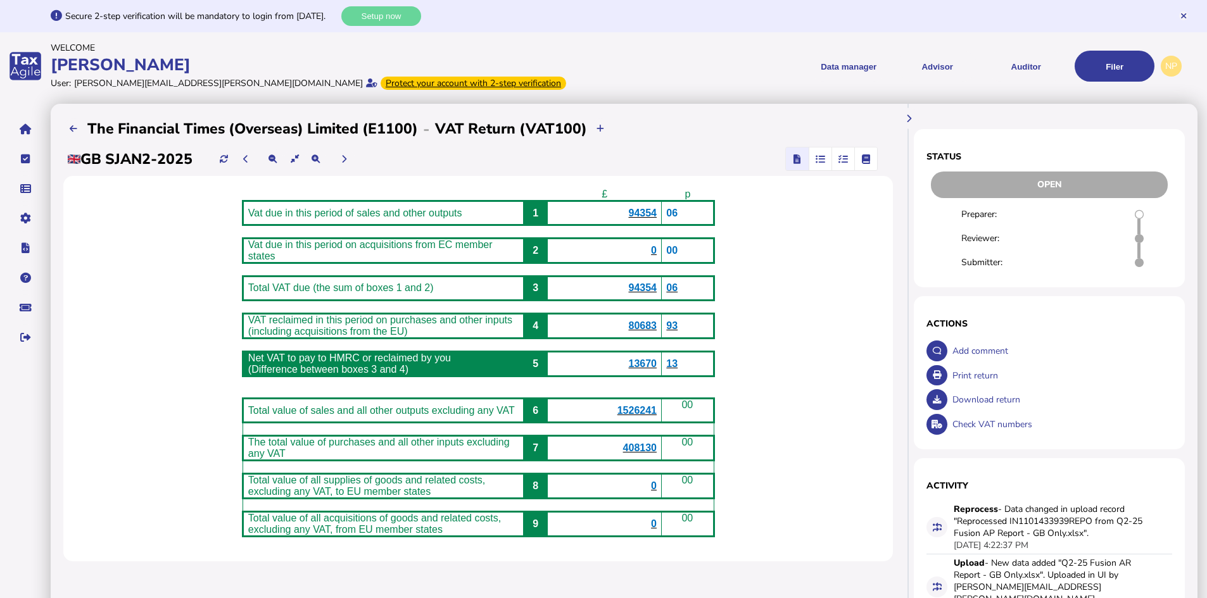
click at [839, 159] on icon "button" at bounding box center [843, 159] width 9 height 1
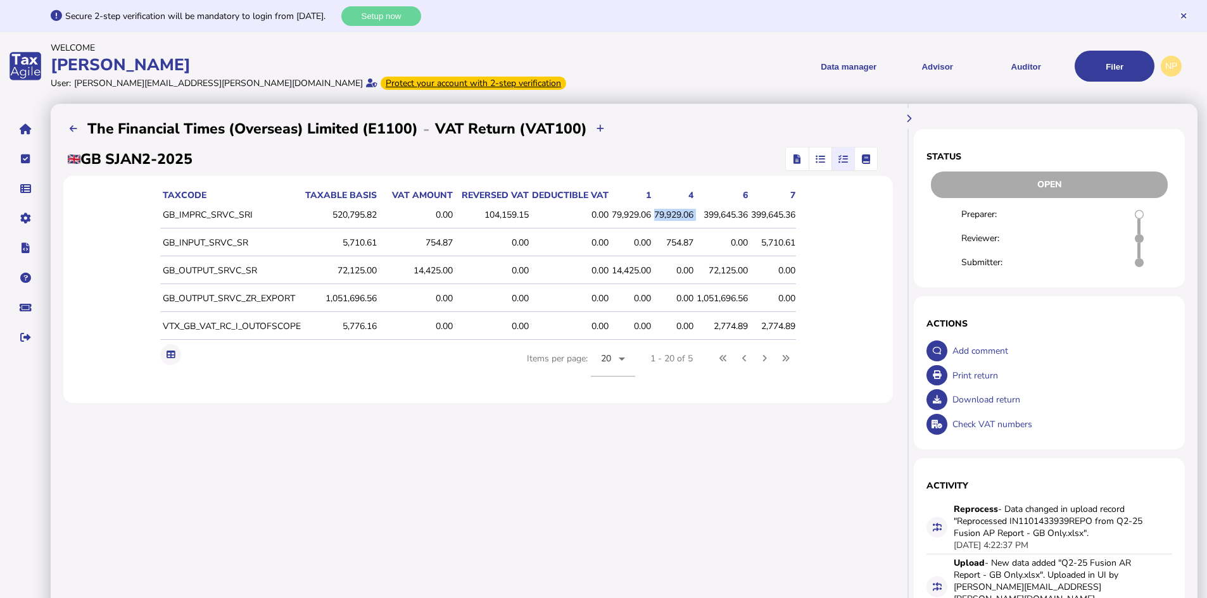
drag, startPoint x: 695, startPoint y: 215, endPoint x: 653, endPoint y: 217, distance: 41.9
click at [653, 217] on tr "GB_IMPRC_SRVC_SRI 520,795.82 0.00 104,159.15 0.00 79,929.06 79,929.06 399,645.3…" at bounding box center [478, 215] width 636 height 27
click at [78, 131] on button at bounding box center [73, 128] width 21 height 21
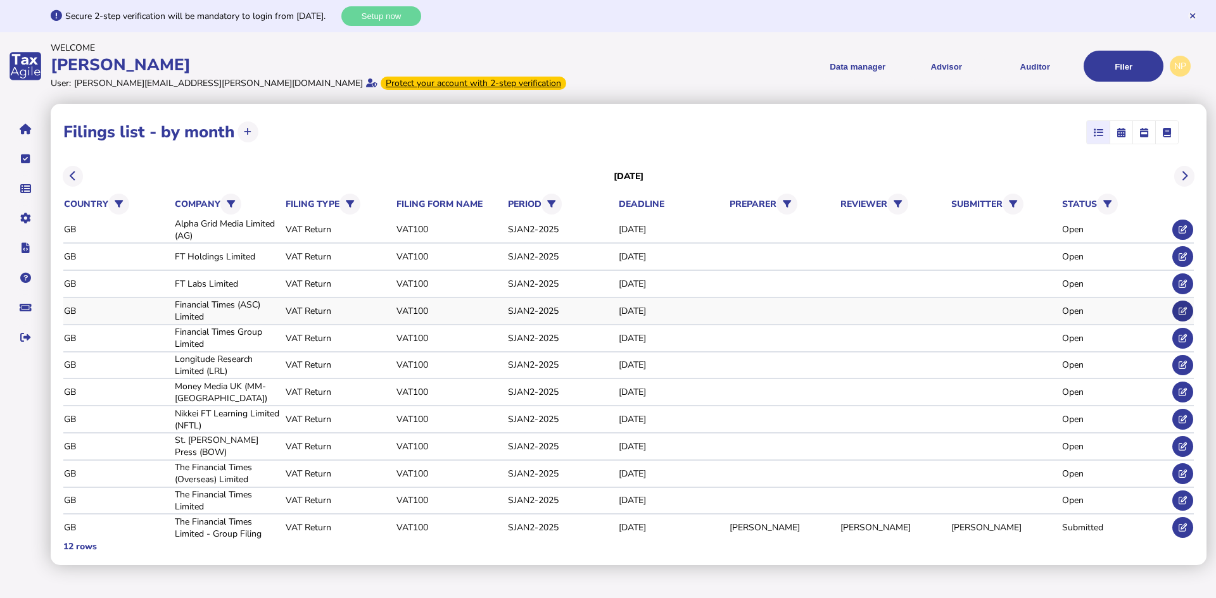
click at [1180, 311] on icon at bounding box center [1183, 311] width 8 height 8
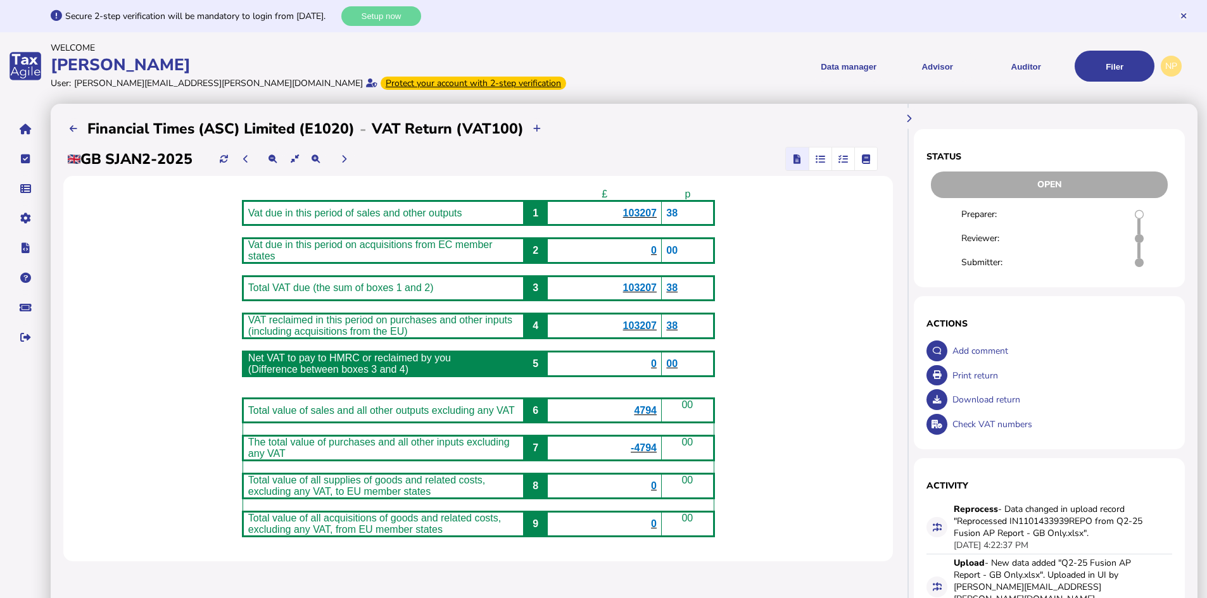
click at [844, 160] on icon "button" at bounding box center [843, 159] width 9 height 1
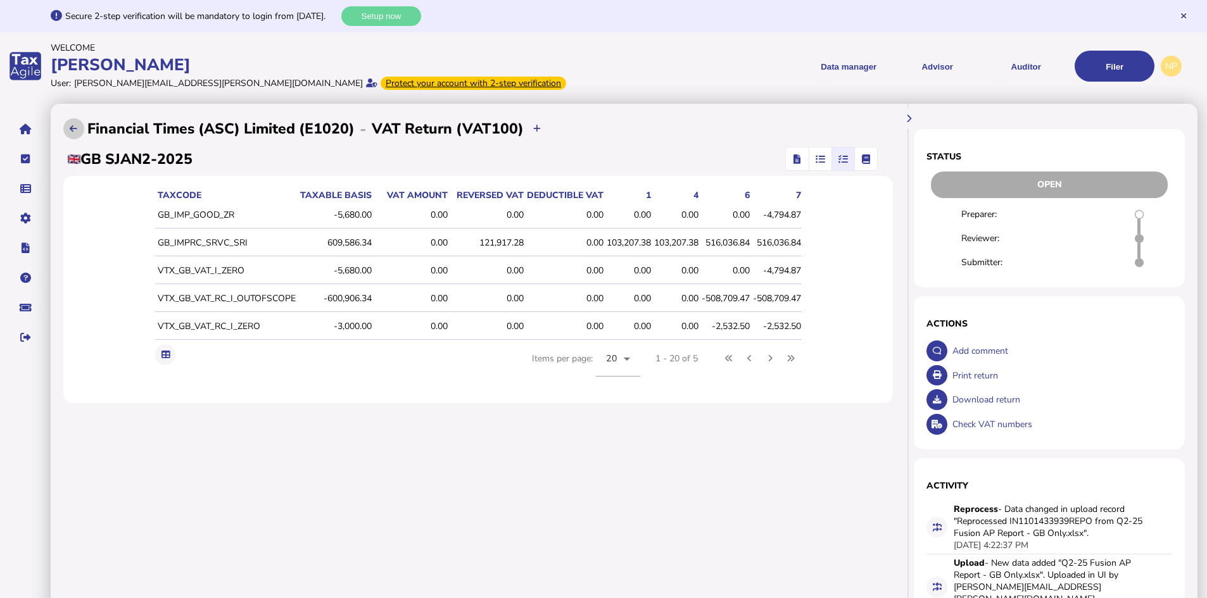
click at [71, 129] on icon at bounding box center [74, 129] width 8 height 8
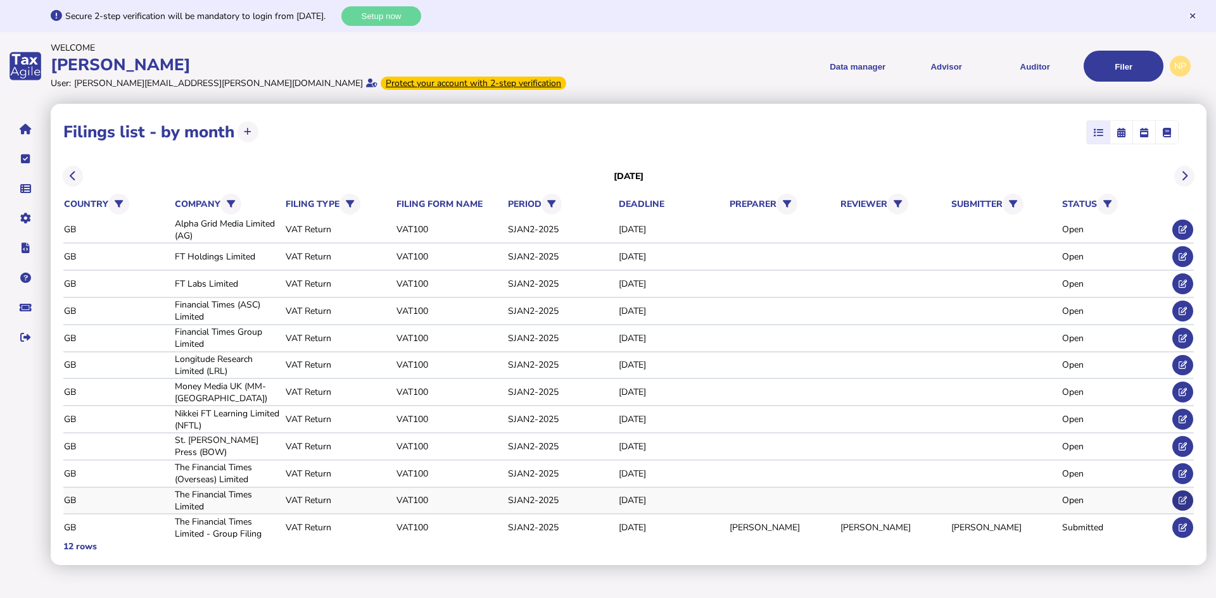
click at [1179, 498] on icon at bounding box center [1183, 501] width 8 height 8
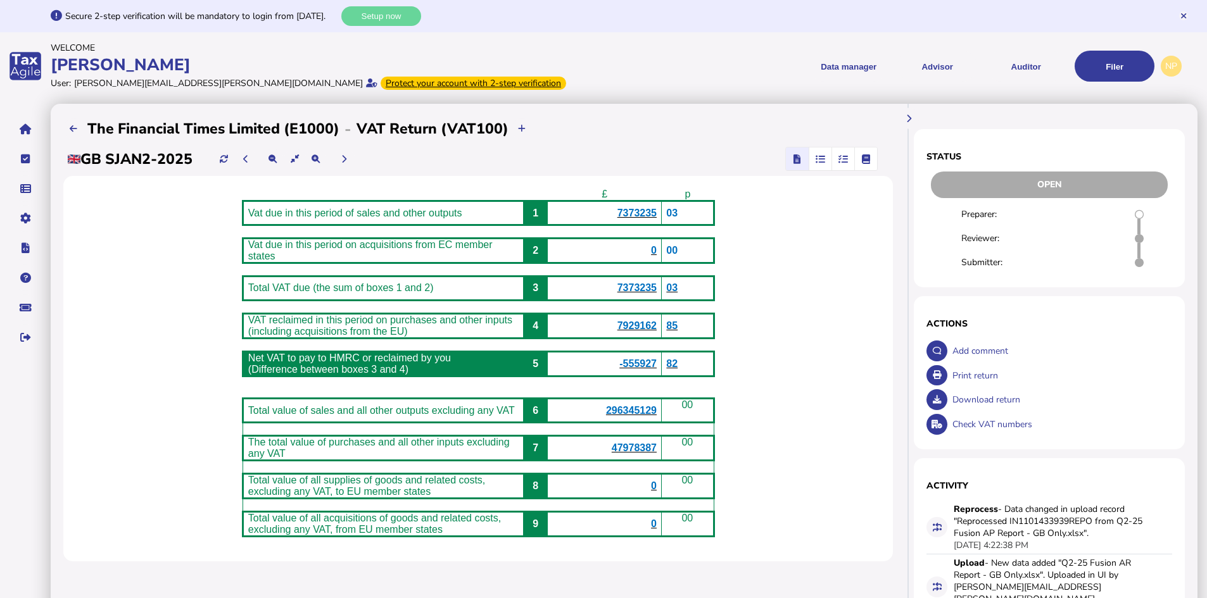
click at [648, 331] on span "7929162" at bounding box center [636, 325] width 39 height 11
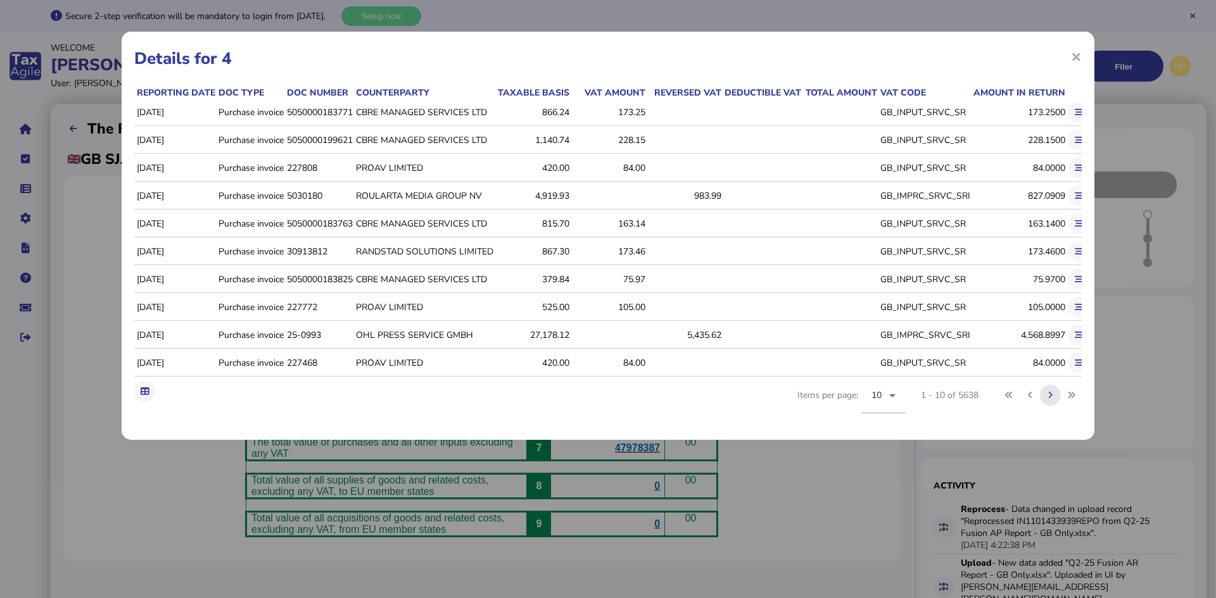
click at [1051, 400] on icon at bounding box center [1050, 395] width 4 height 8
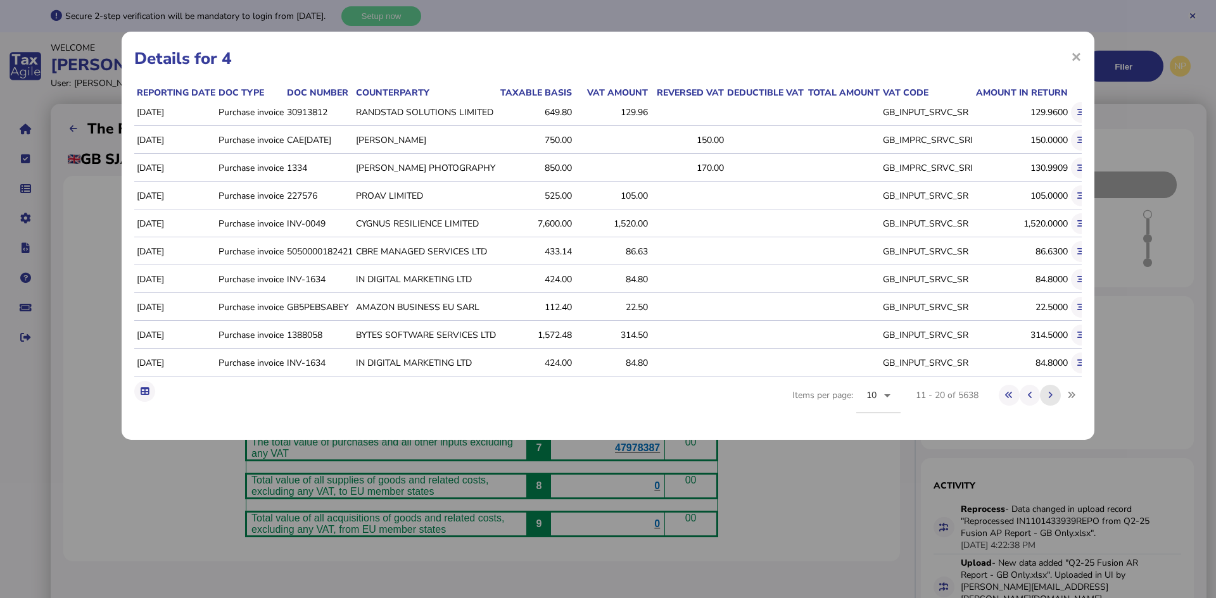
click at [1051, 400] on icon at bounding box center [1050, 395] width 4 height 8
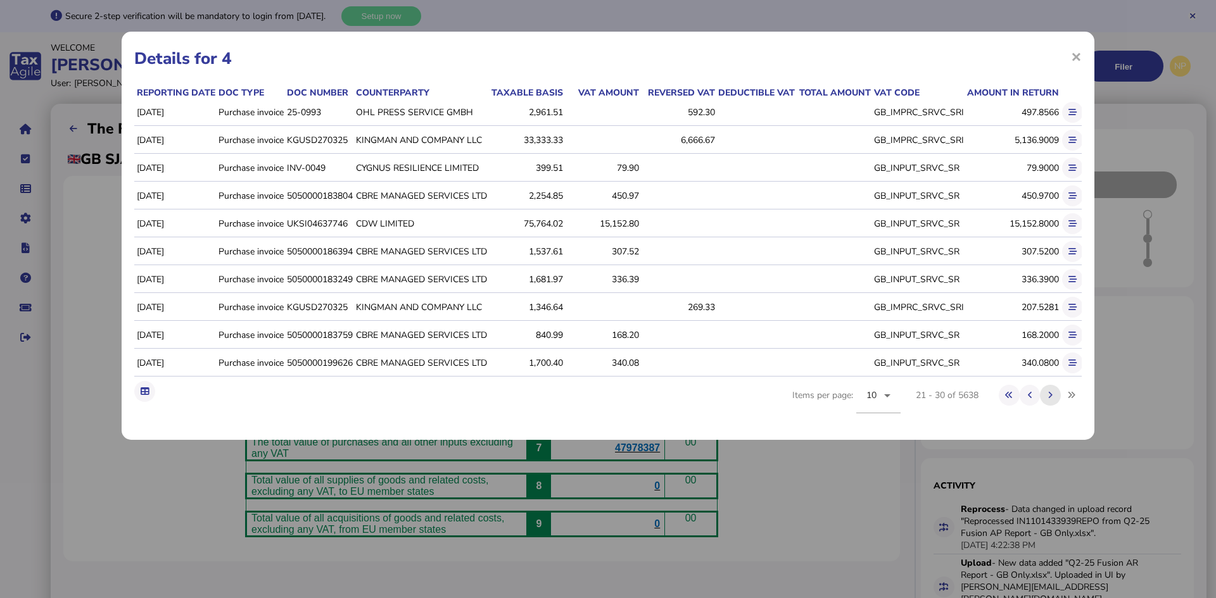
click at [1051, 400] on icon at bounding box center [1050, 395] width 4 height 8
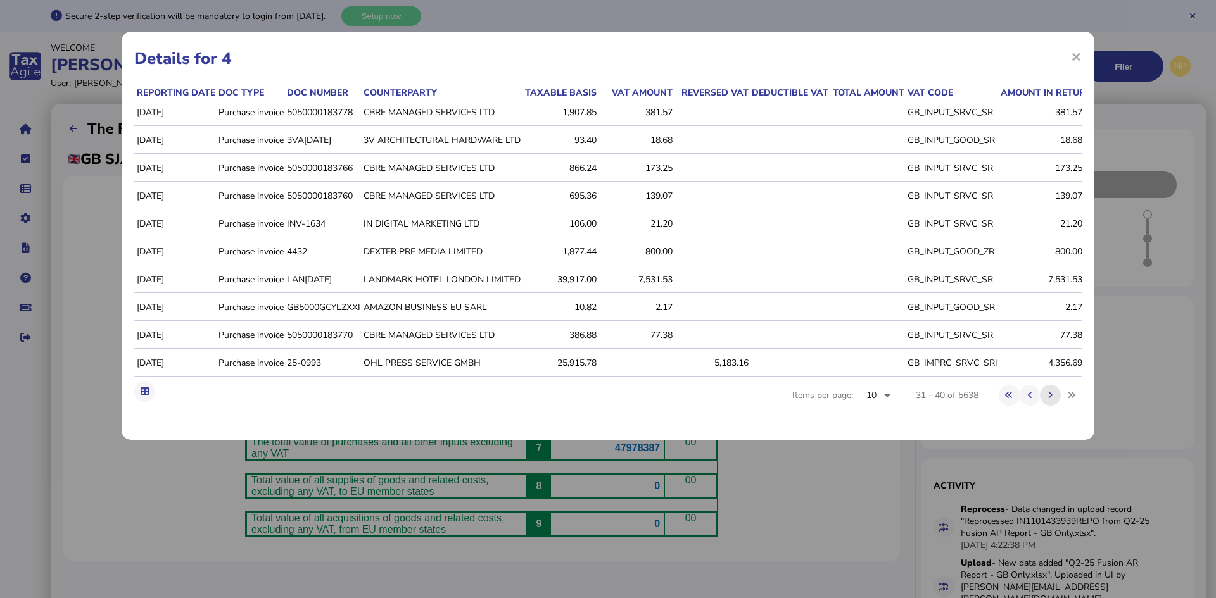
click at [1051, 400] on icon at bounding box center [1050, 395] width 4 height 8
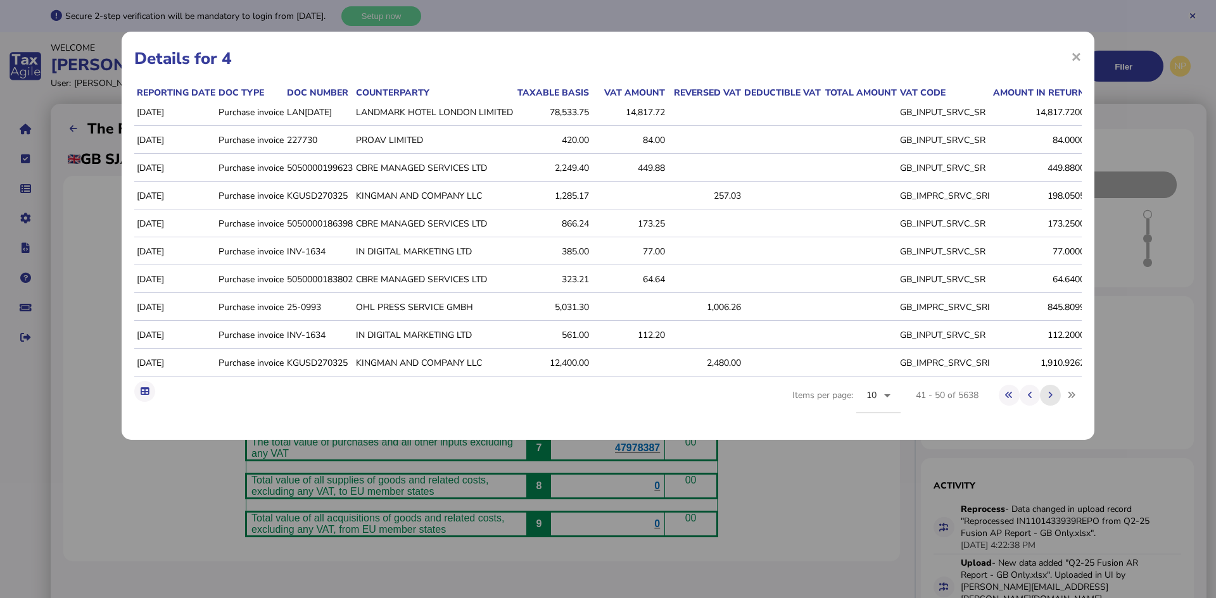
click at [1051, 400] on icon at bounding box center [1050, 395] width 4 height 8
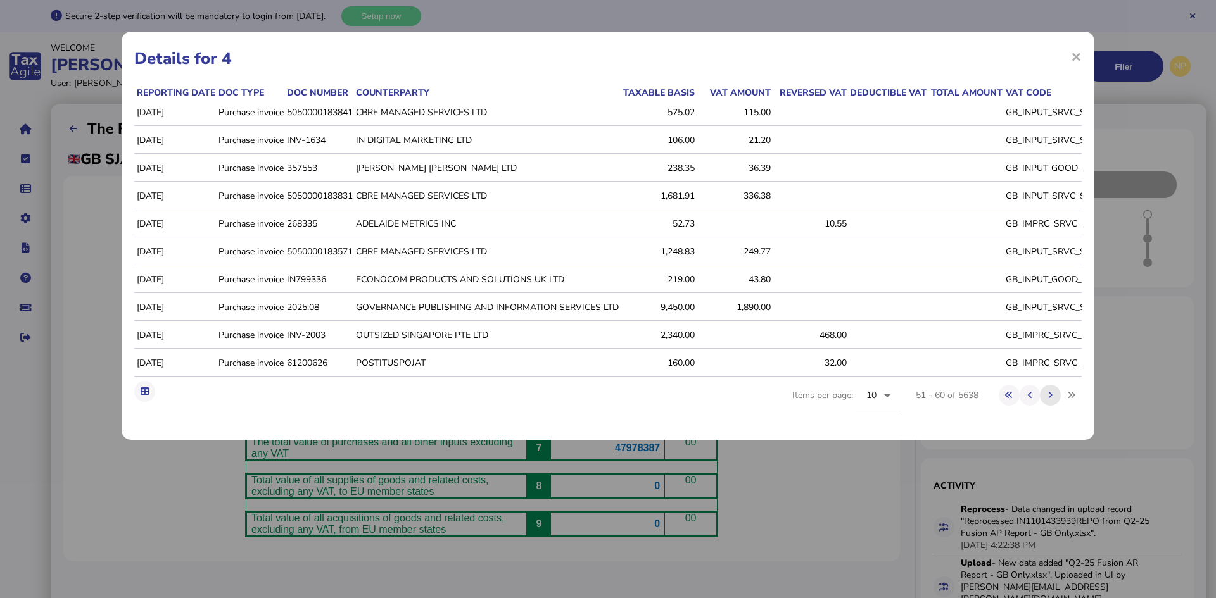
click at [1051, 400] on icon at bounding box center [1050, 395] width 4 height 8
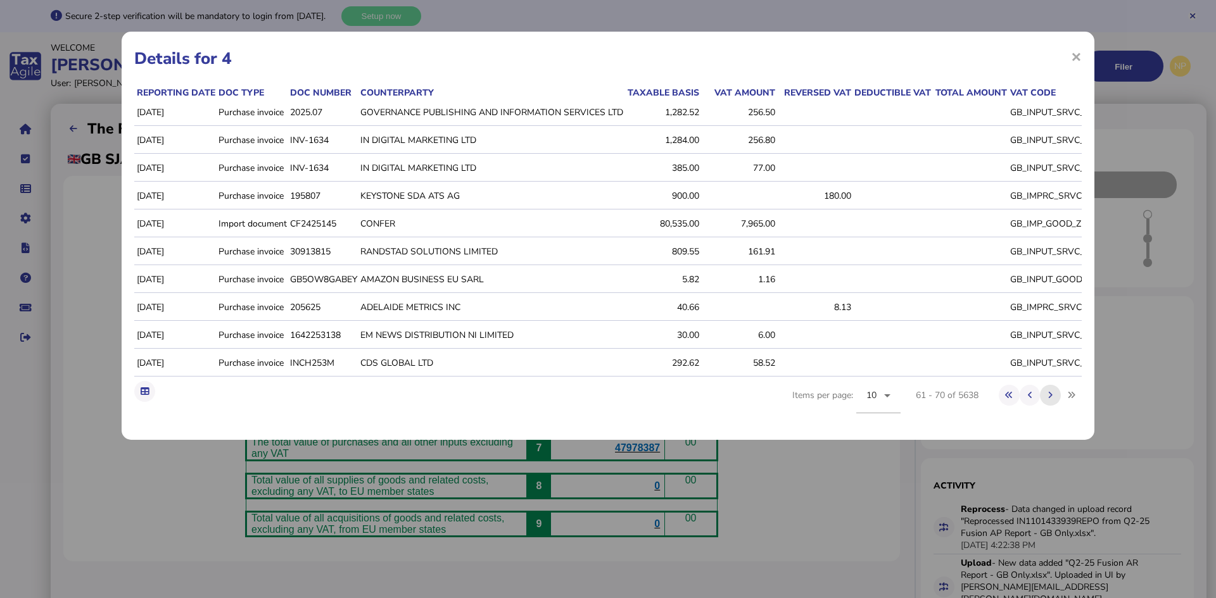
click at [1051, 400] on icon at bounding box center [1050, 395] width 4 height 8
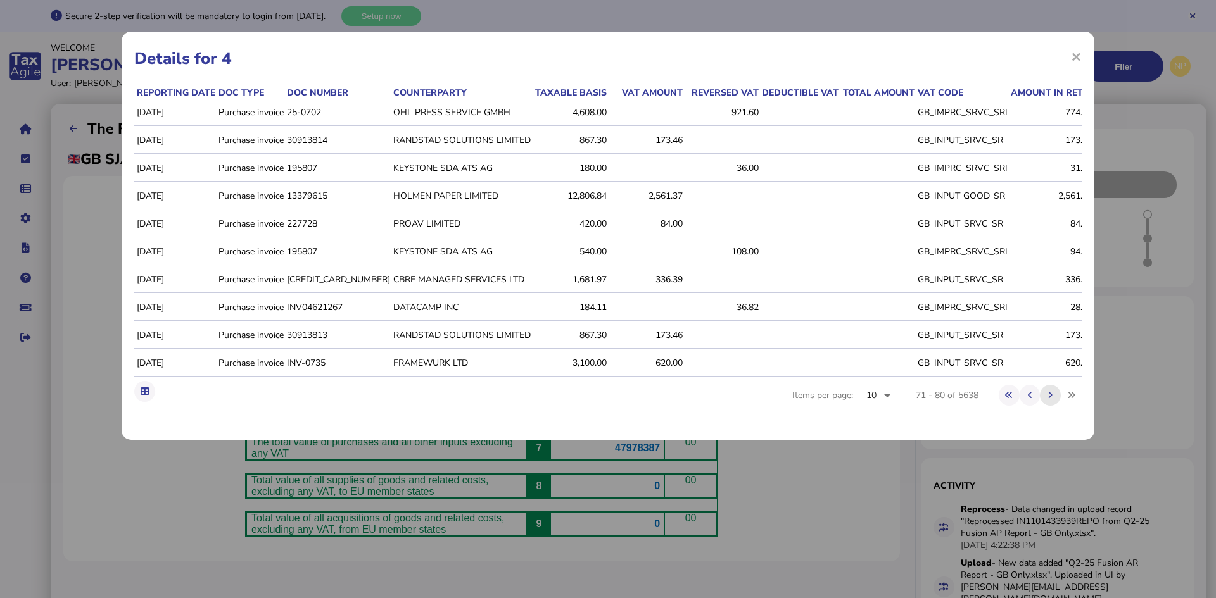
click at [1051, 400] on icon at bounding box center [1050, 395] width 4 height 8
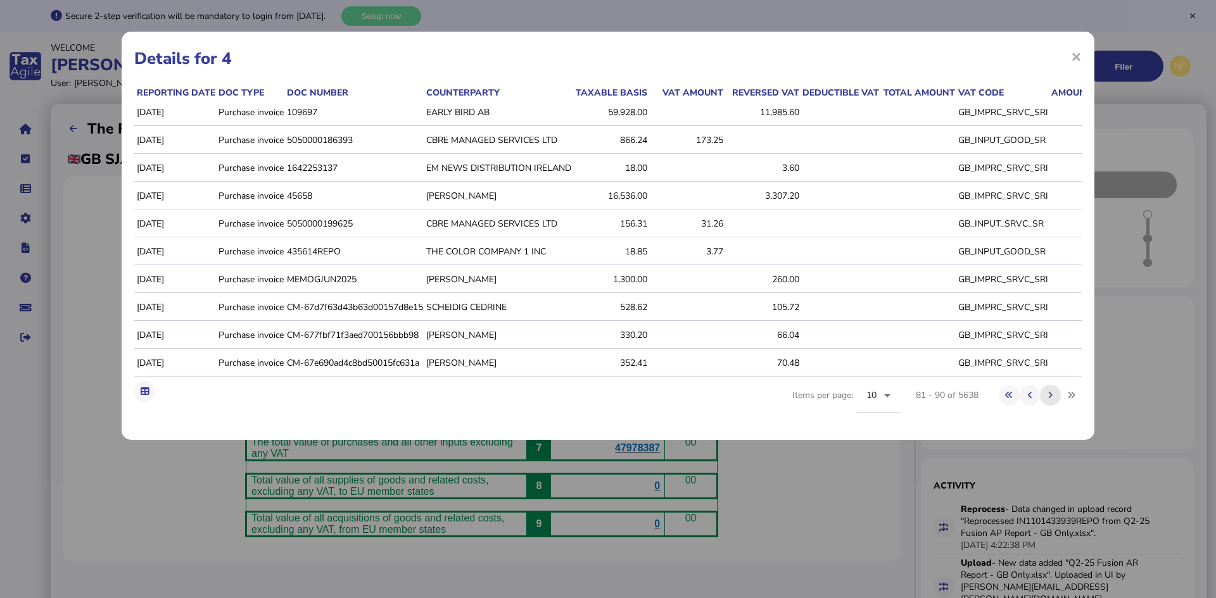
click at [1051, 400] on icon at bounding box center [1050, 395] width 4 height 8
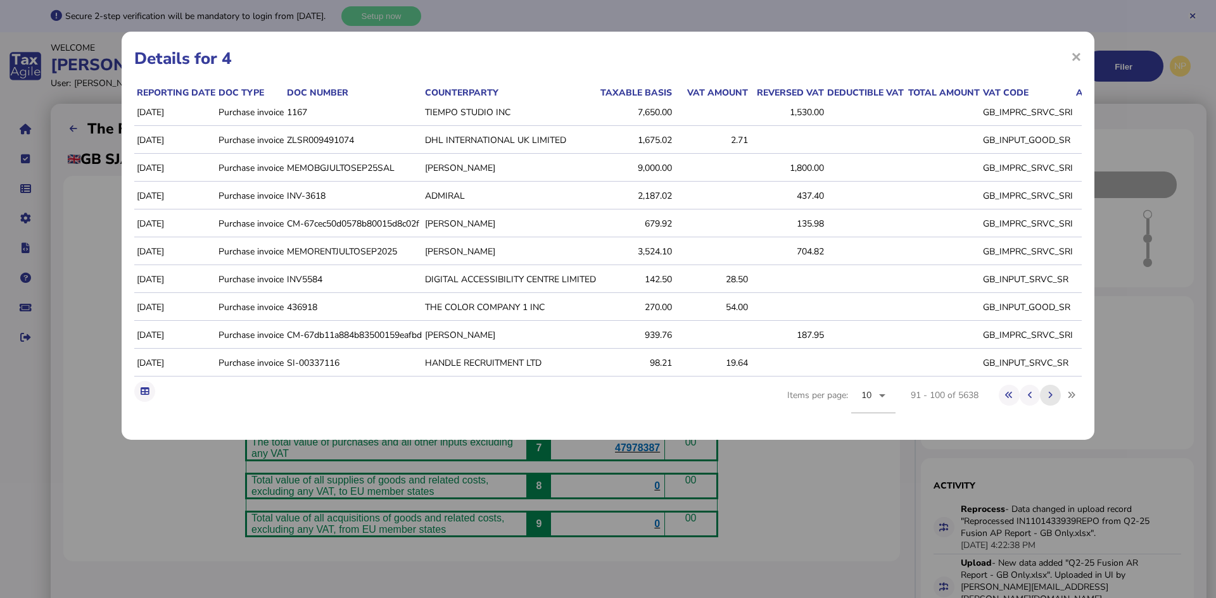
click at [1051, 400] on icon at bounding box center [1050, 395] width 4 height 8
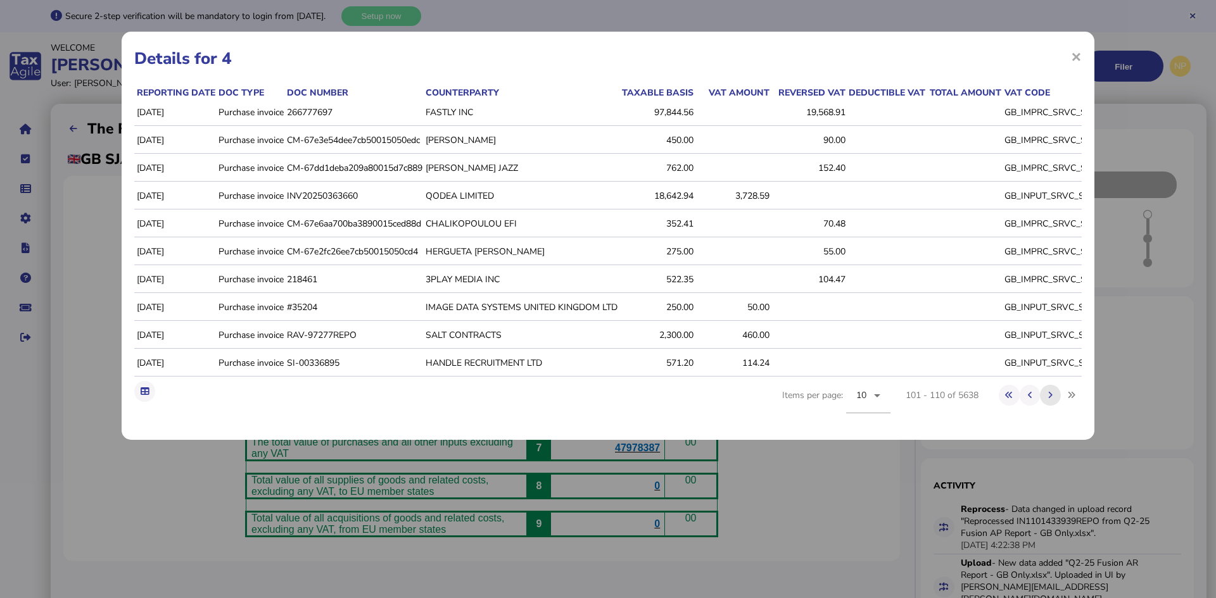
click at [1051, 400] on icon at bounding box center [1050, 395] width 4 height 8
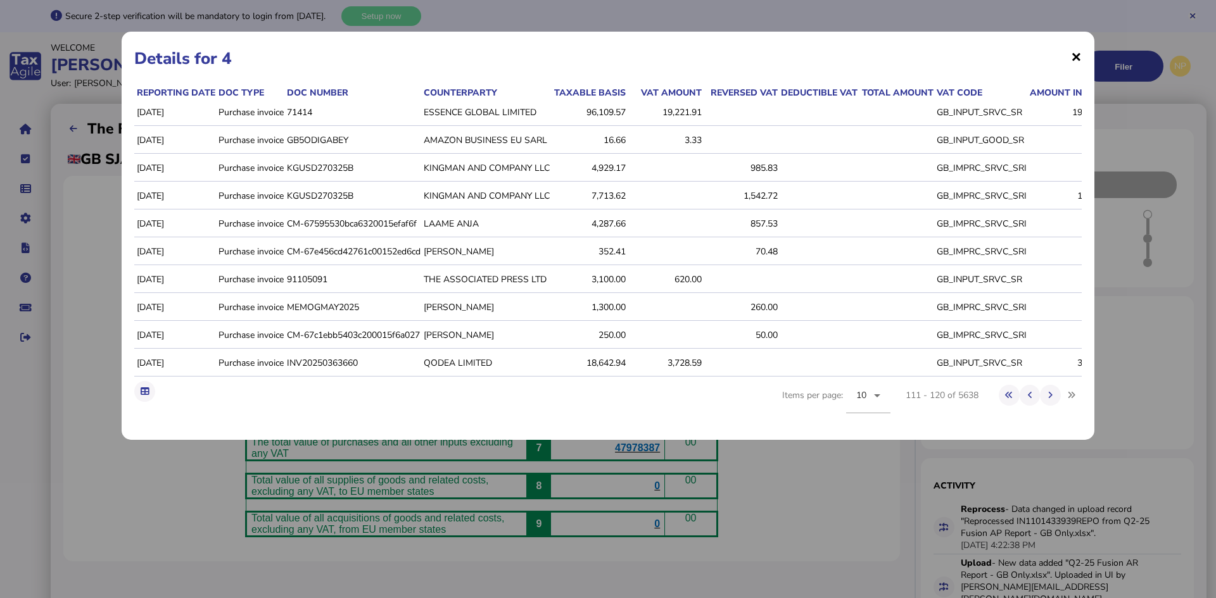
click at [1077, 61] on span "×" at bounding box center [1076, 56] width 11 height 24
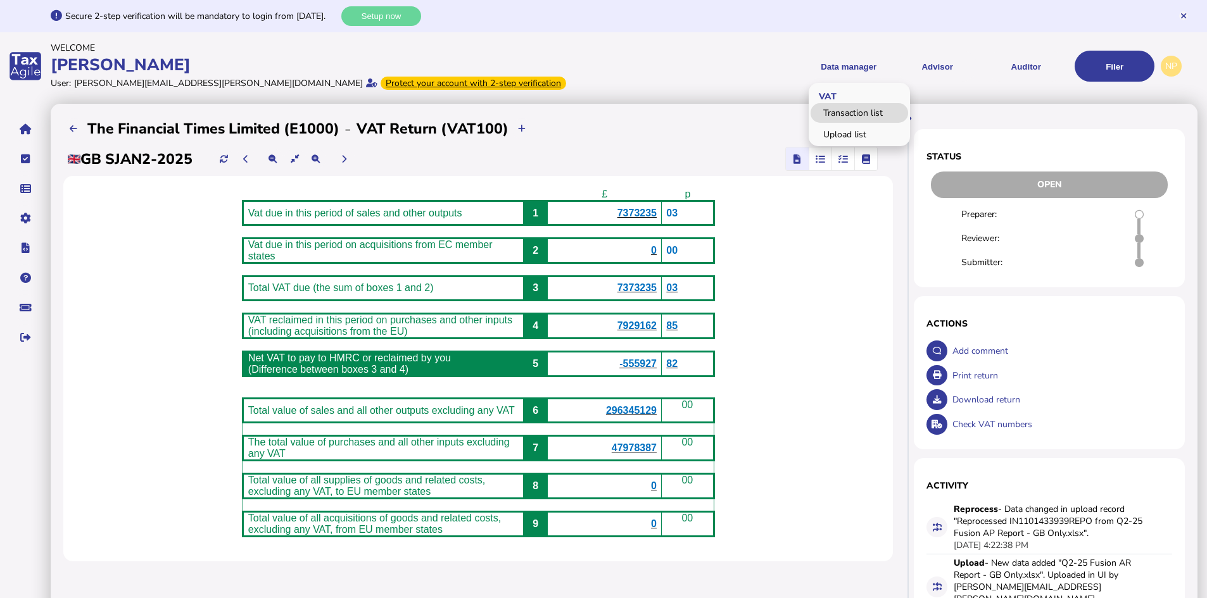
click at [859, 111] on link "Transaction list" at bounding box center [860, 113] width 98 height 20
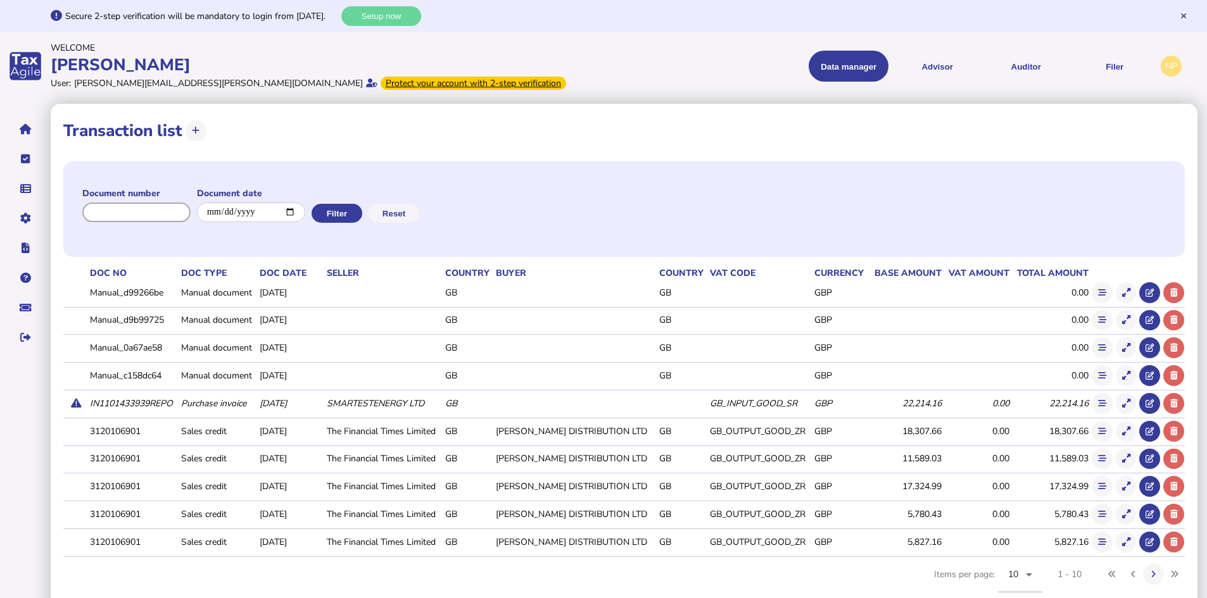
click at [175, 217] on input "input" at bounding box center [136, 213] width 108 height 20
paste input "**********"
type input "**********"
click at [349, 210] on button "Filter" at bounding box center [335, 213] width 51 height 19
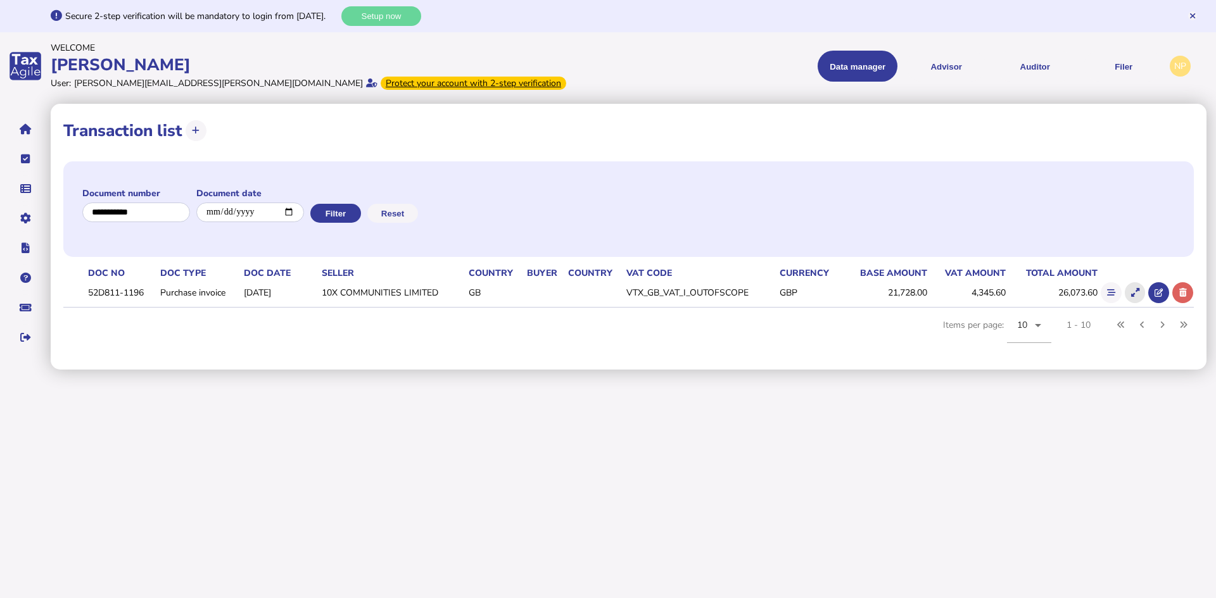
click at [1134, 290] on icon at bounding box center [1135, 293] width 8 height 8
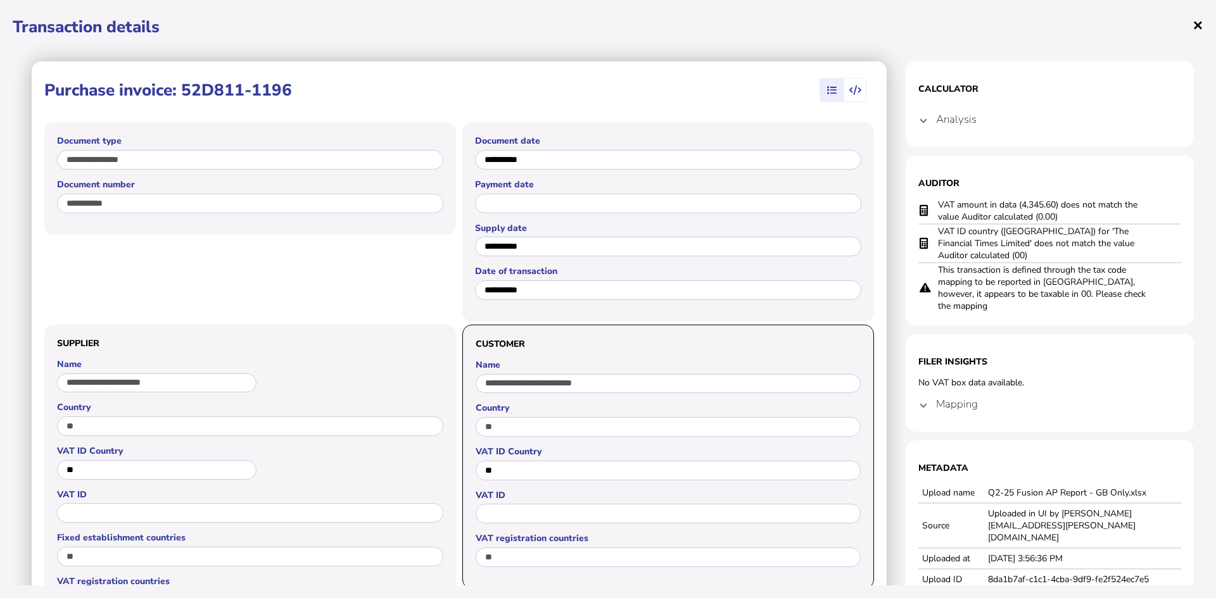
click at [1196, 26] on span "×" at bounding box center [1198, 25] width 11 height 24
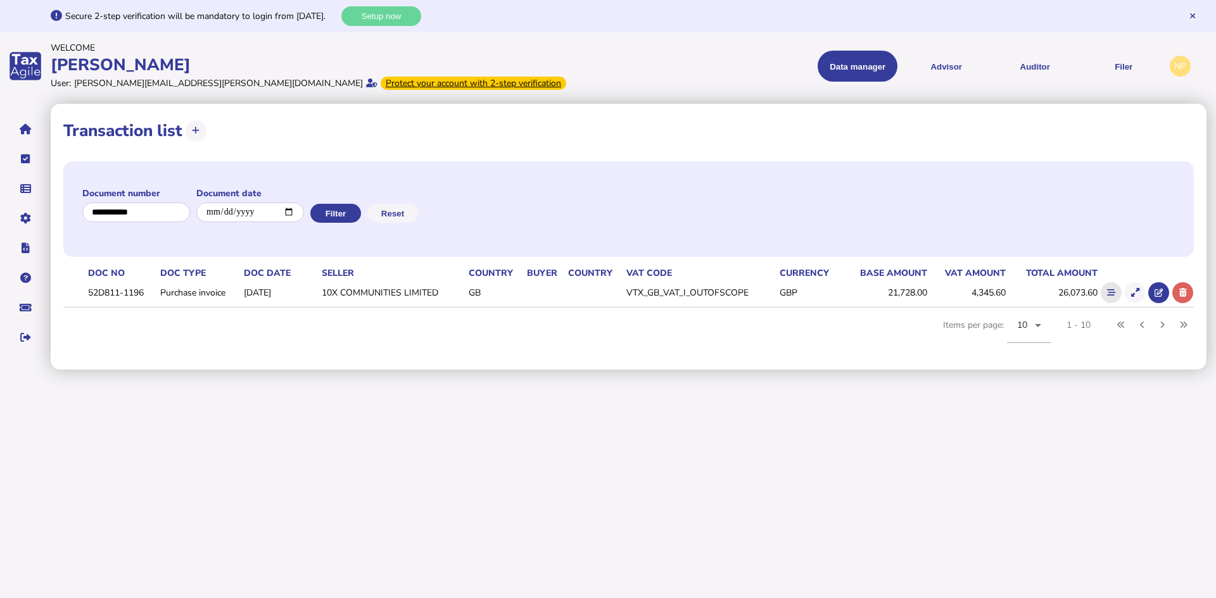
click at [1111, 292] on icon at bounding box center [1111, 293] width 8 height 8
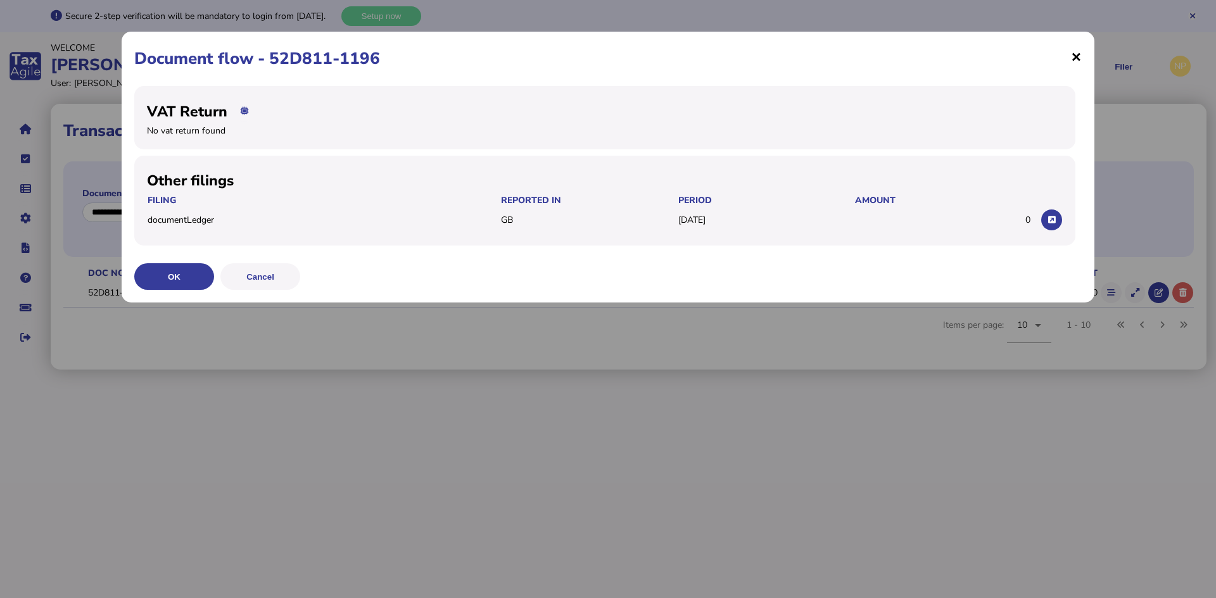
click at [1078, 56] on span "×" at bounding box center [1076, 56] width 11 height 24
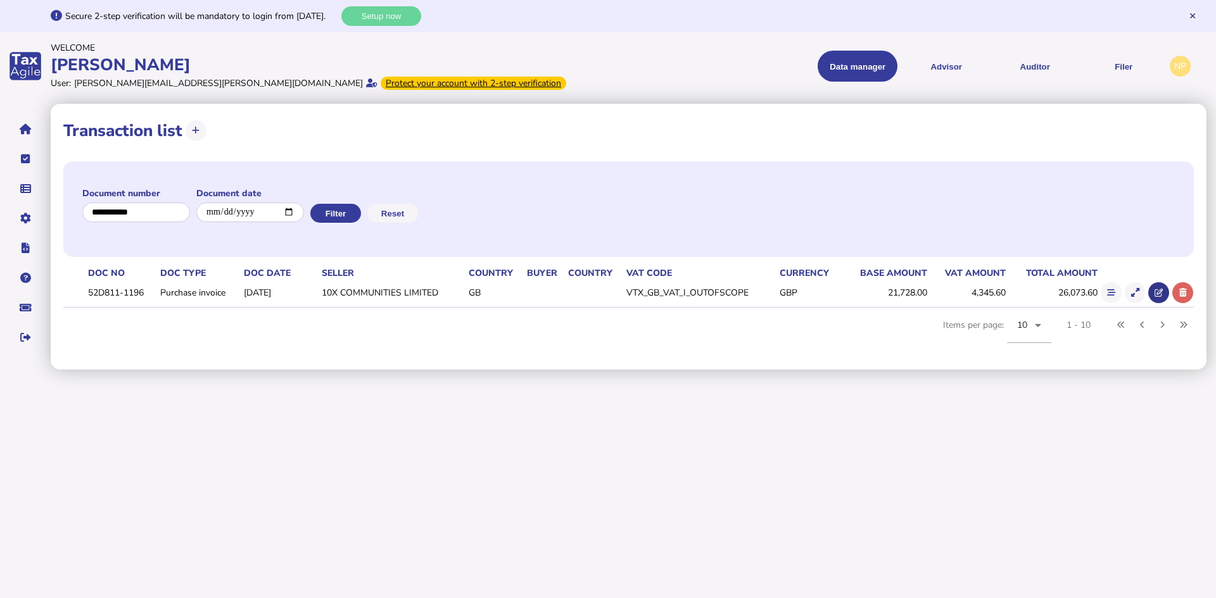
click at [1157, 292] on icon at bounding box center [1159, 293] width 8 height 8
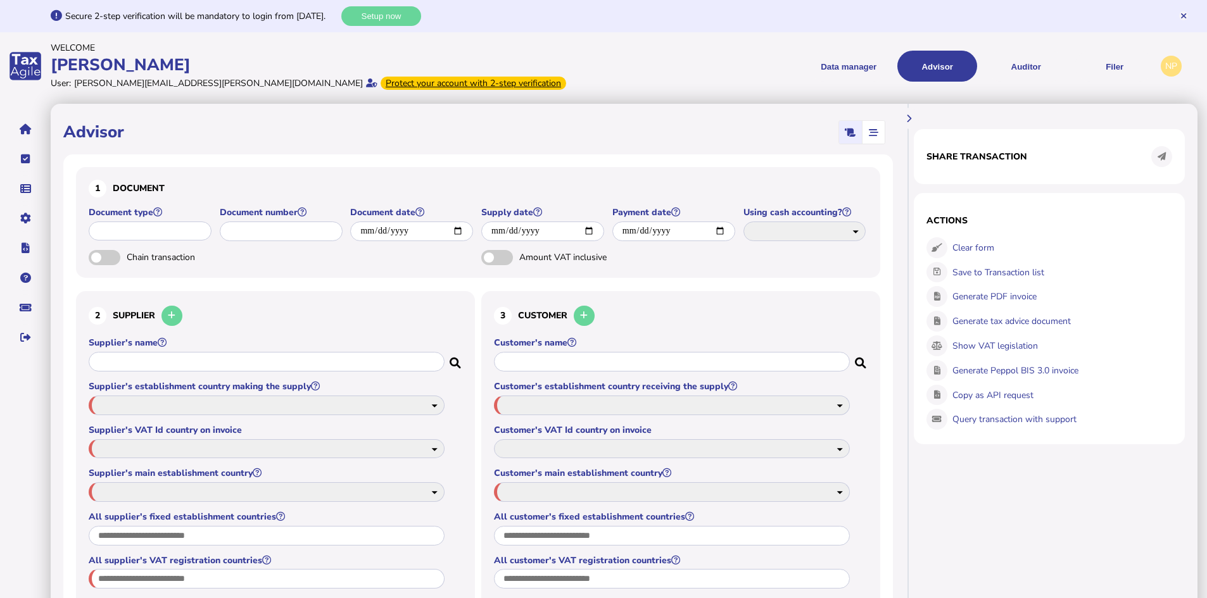
type input "**********"
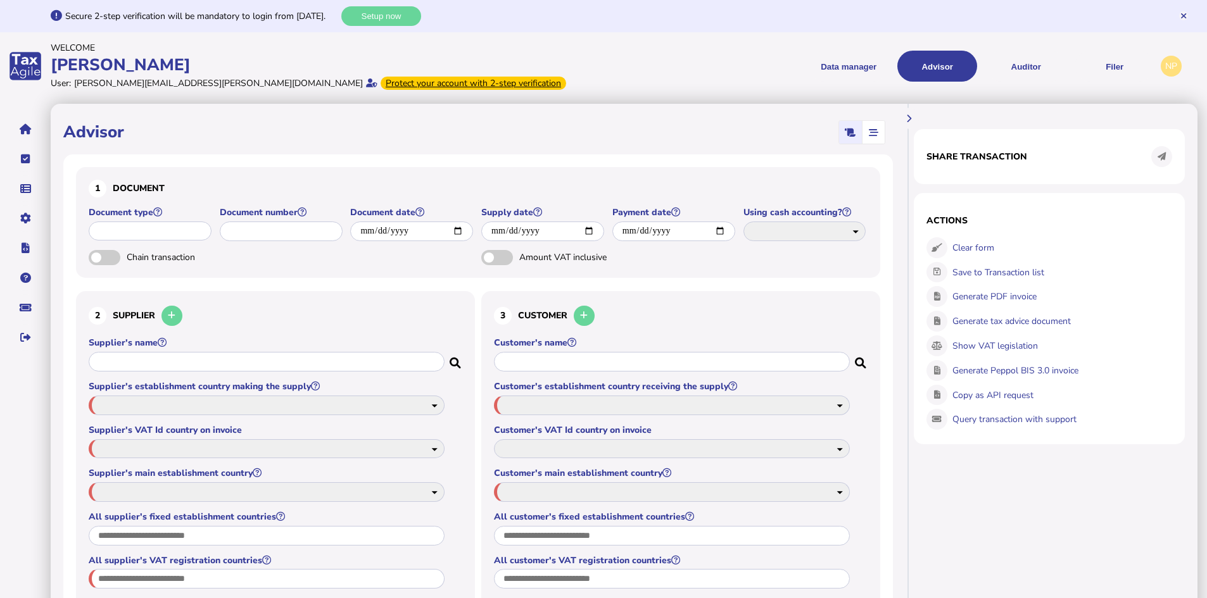
select select "**"
type input "**"
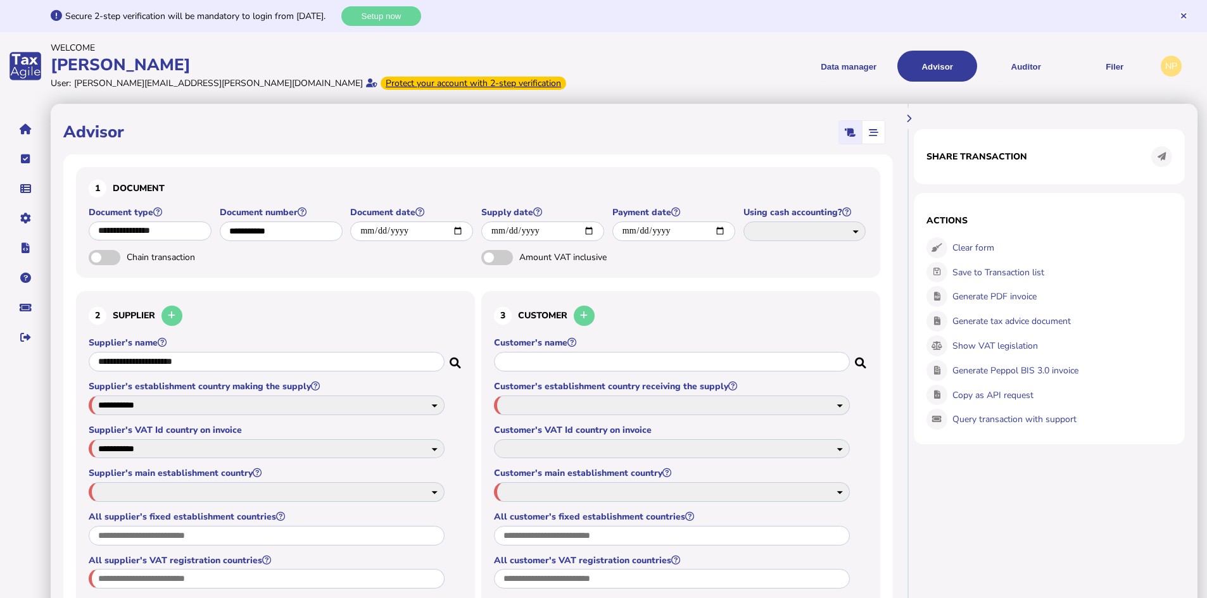
type input "***"
type input "*****"
select select "**********"
click at [1182, 20] on icon at bounding box center [1183, 16] width 5 height 8
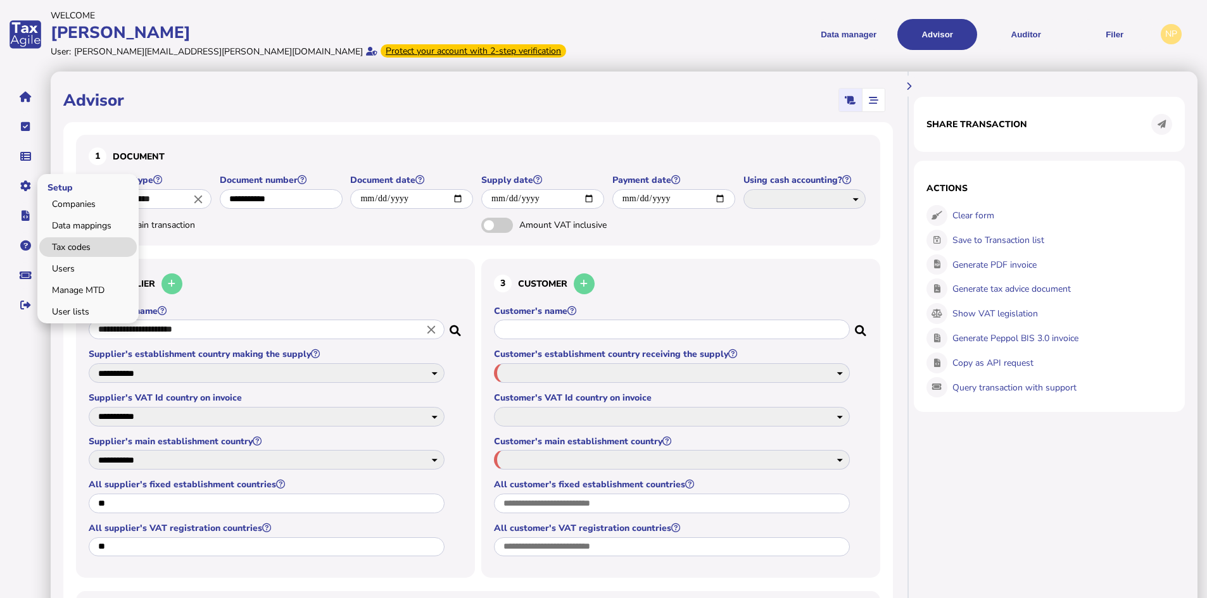
click at [77, 243] on link "Tax codes" at bounding box center [88, 247] width 98 height 20
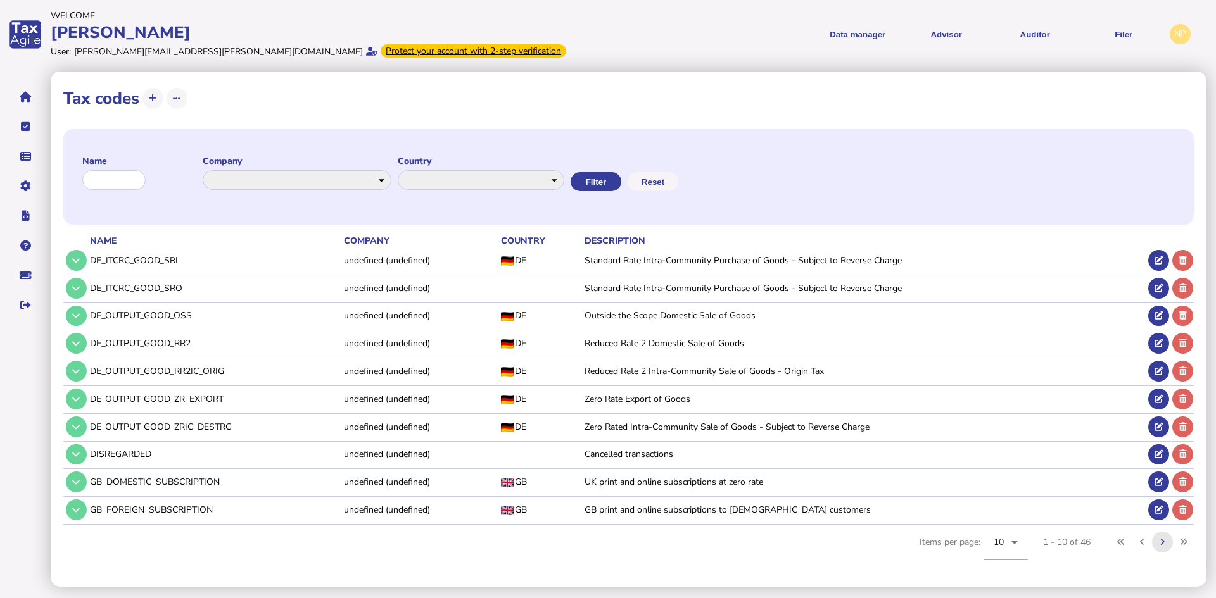
click at [1162, 541] on icon at bounding box center [1162, 542] width 4 height 8
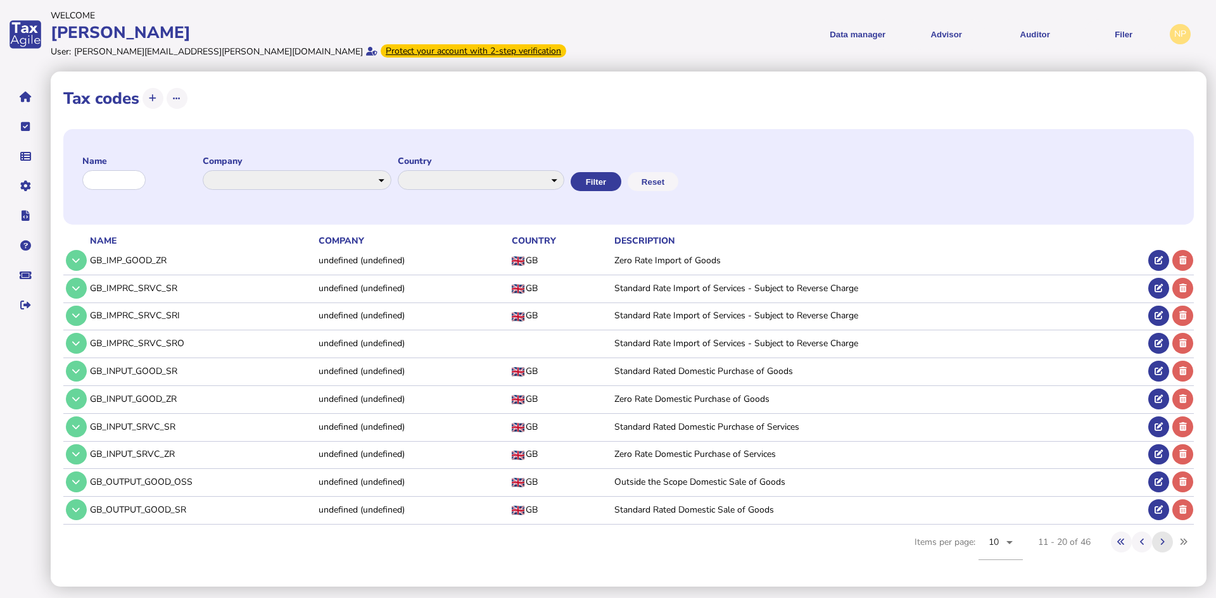
click at [1162, 541] on icon at bounding box center [1162, 542] width 4 height 8
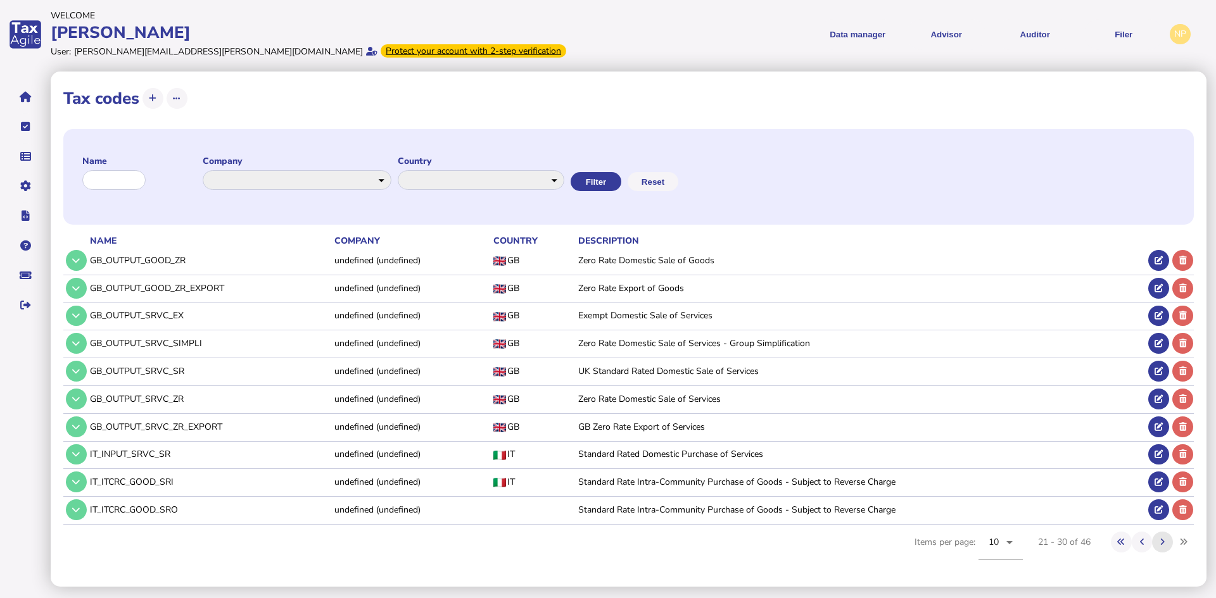
click at [1163, 541] on icon at bounding box center [1162, 542] width 4 height 8
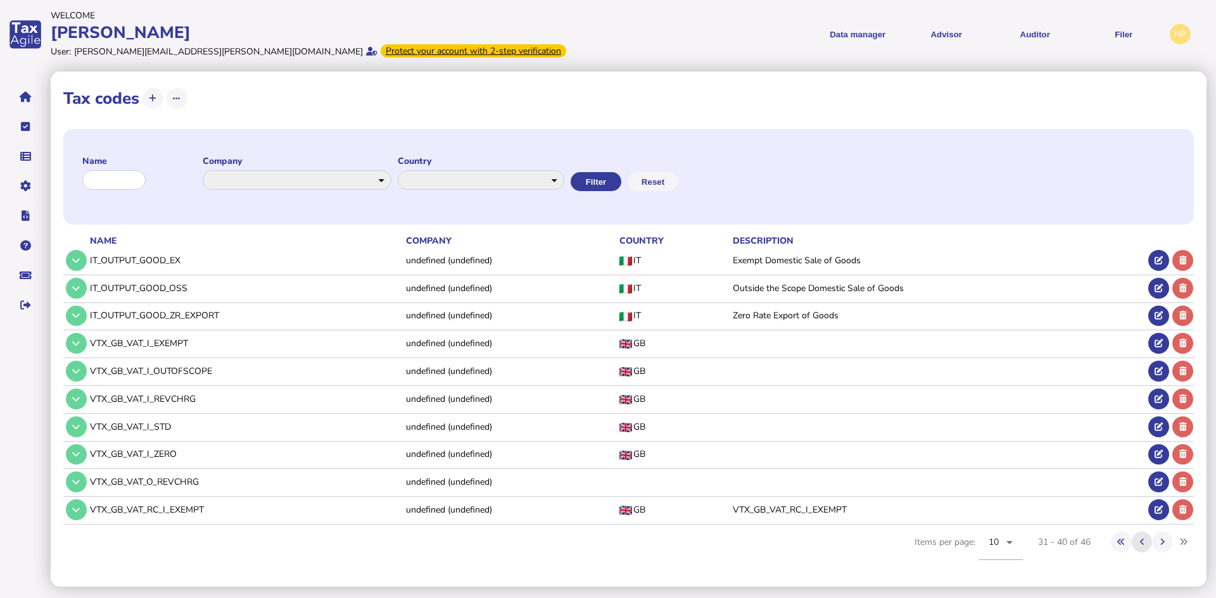
click at [1140, 543] on icon at bounding box center [1142, 542] width 4 height 8
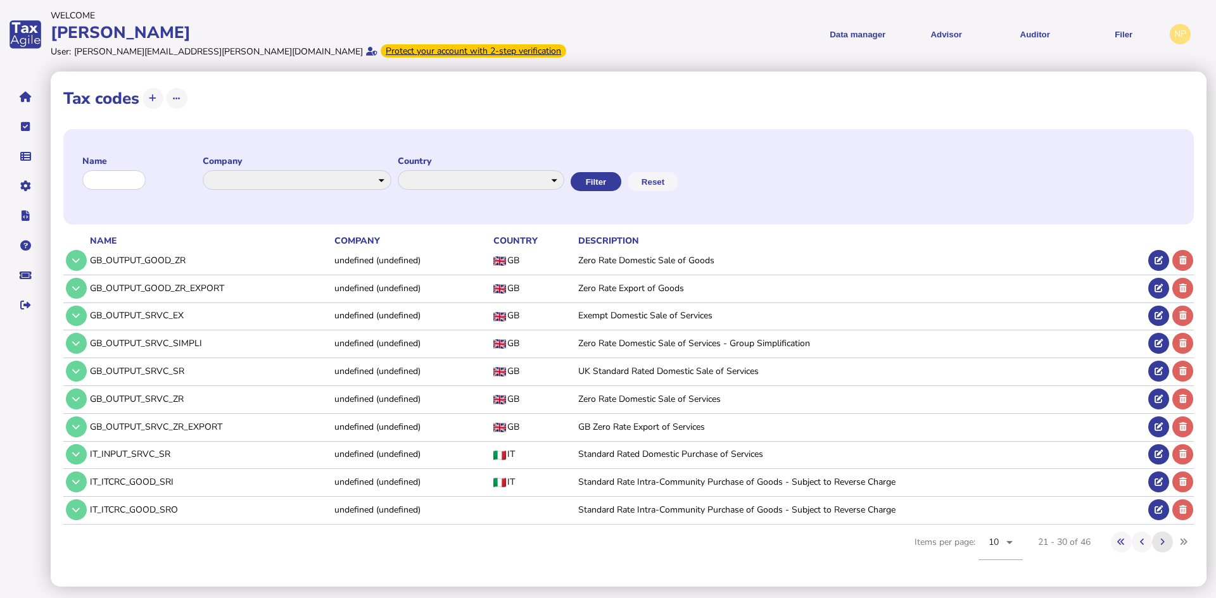
click at [1160, 541] on button at bounding box center [1162, 542] width 21 height 21
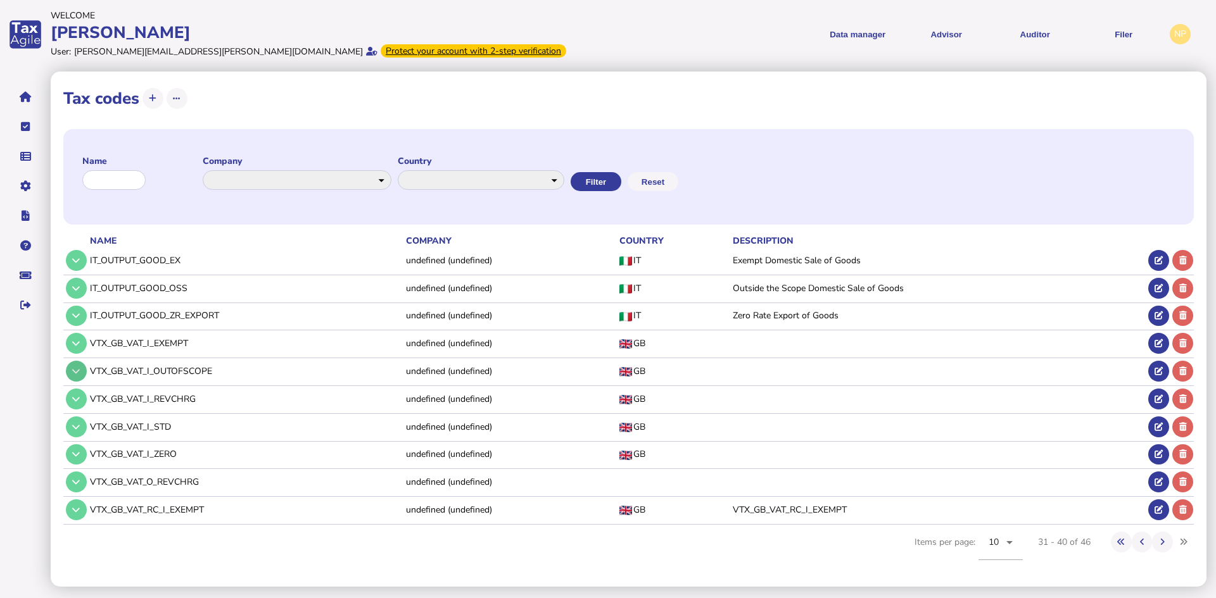
click at [80, 370] on button at bounding box center [76, 371] width 21 height 21
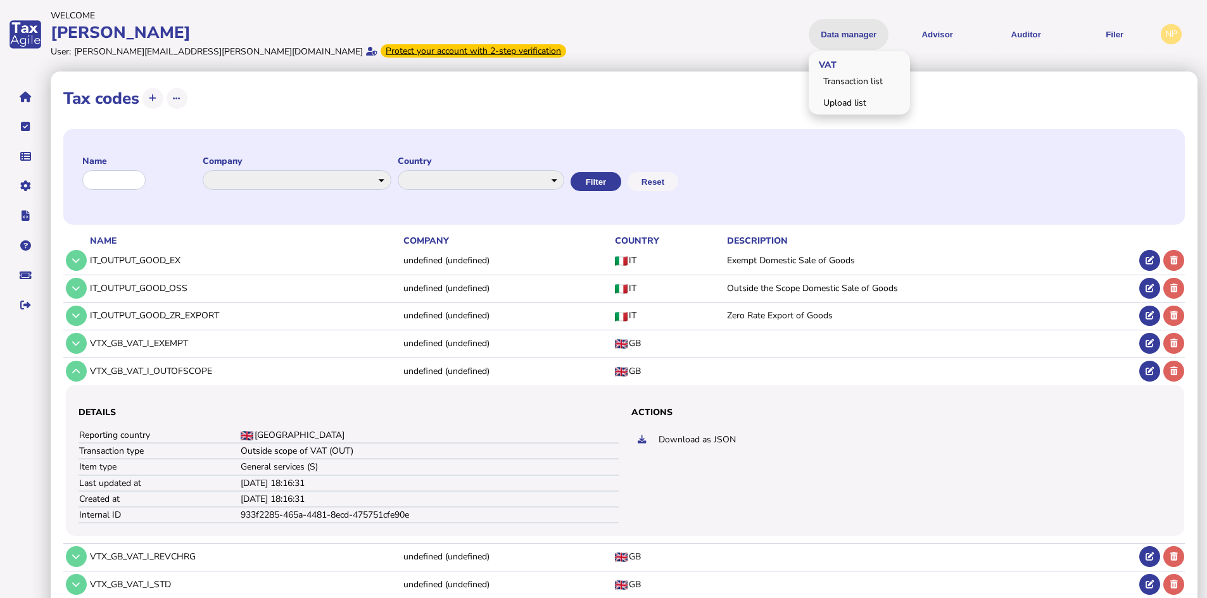
click at [851, 39] on button "Data manager" at bounding box center [849, 34] width 80 height 31
click at [844, 77] on link "Transaction list" at bounding box center [860, 82] width 98 height 20
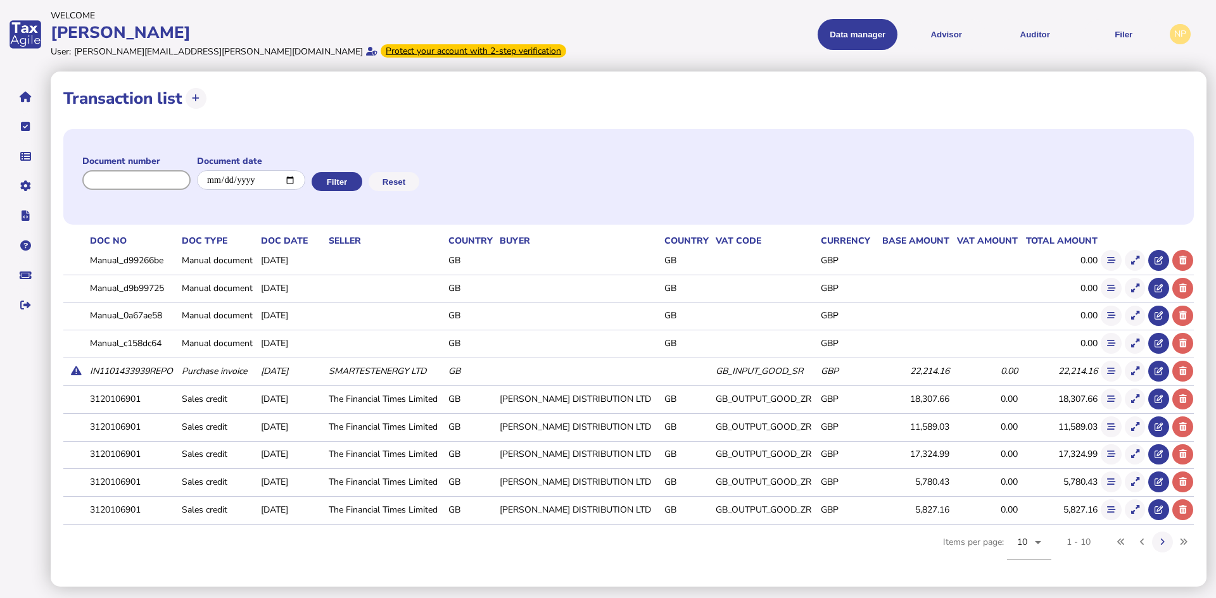
click at [142, 182] on input "input" at bounding box center [136, 180] width 108 height 20
paste input "**********"
type input "**********"
click at [346, 177] on button "Filter" at bounding box center [335, 181] width 51 height 19
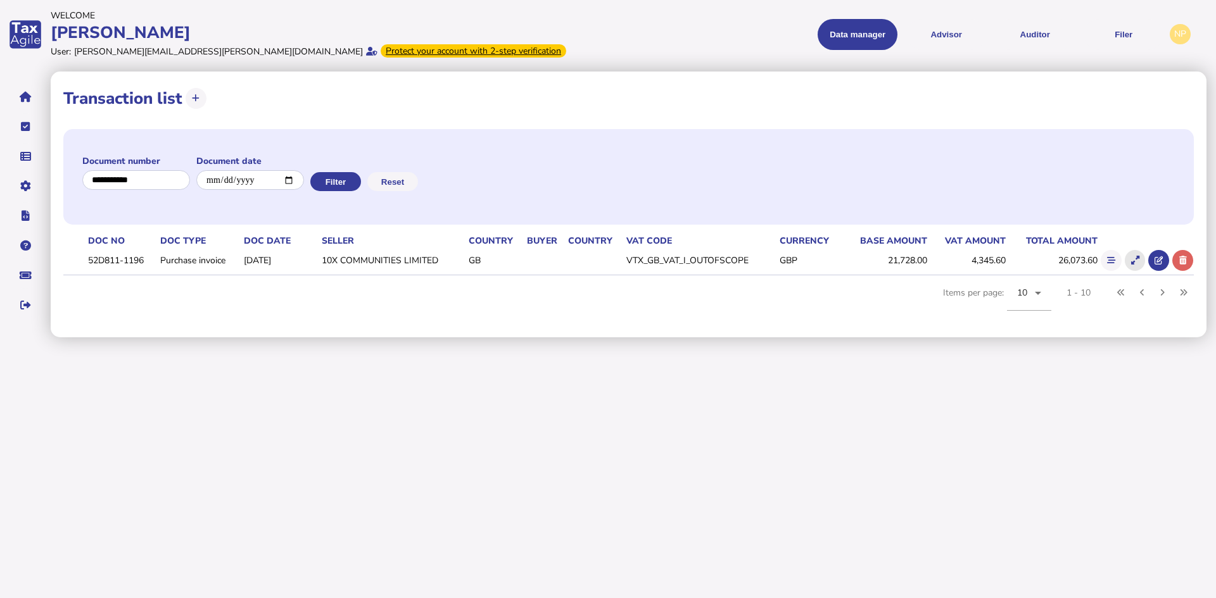
click at [1134, 258] on icon at bounding box center [1135, 260] width 8 height 8
